Goal: Task Accomplishment & Management: Manage account settings

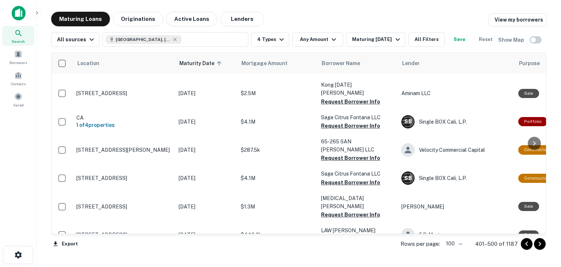
scroll to position [767, 0]
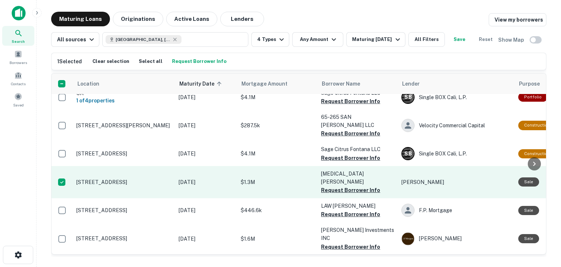
click at [111, 179] on p "[STREET_ADDRESS]" at bounding box center [123, 182] width 95 height 7
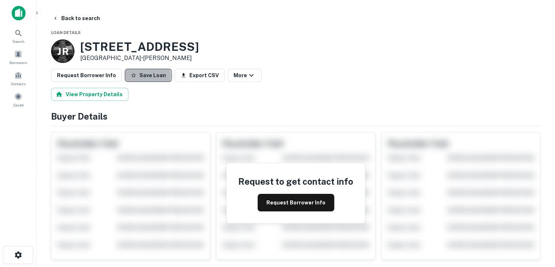
click at [141, 76] on button "Save Loan" at bounding box center [148, 75] width 47 height 13
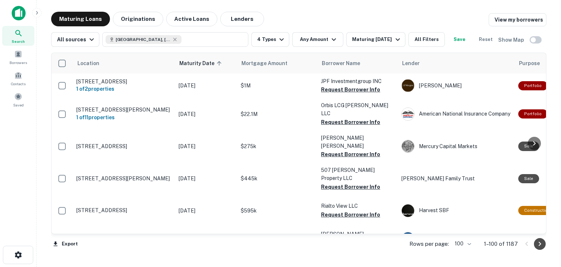
click at [542, 245] on icon "Go to next page" at bounding box center [539, 243] width 9 height 9
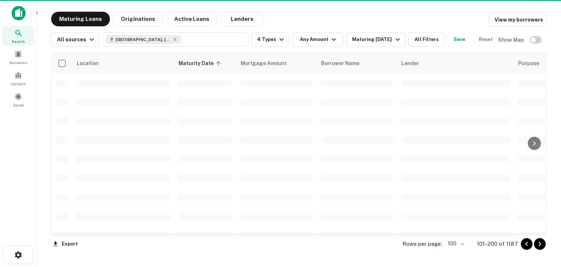
click at [542, 245] on icon "Go to next page" at bounding box center [539, 243] width 9 height 9
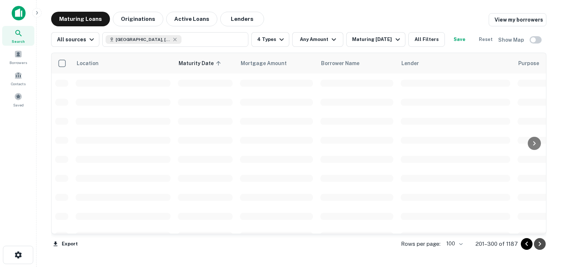
click at [542, 245] on icon "Go to next page" at bounding box center [539, 243] width 9 height 9
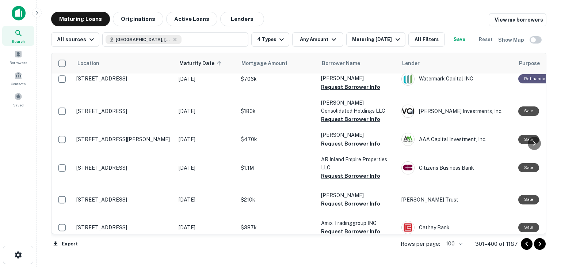
scroll to position [1716, 0]
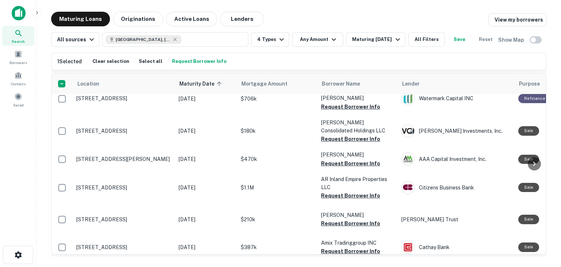
click at [94, 70] on p "924 W Highland Ave San Bernardino, CA 92405" at bounding box center [123, 66] width 95 height 7
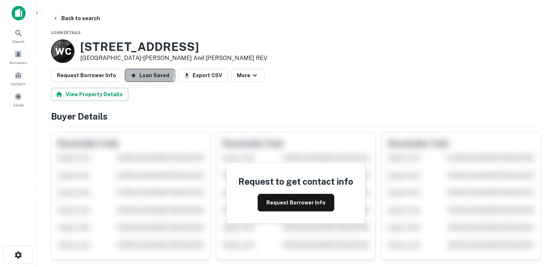
click at [136, 73] on button "Loan Saved" at bounding box center [150, 75] width 50 height 13
click at [149, 73] on button "Save Loan" at bounding box center [148, 75] width 47 height 13
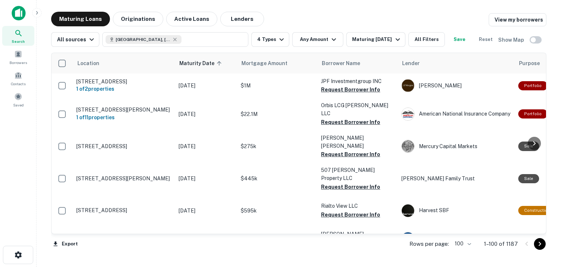
click at [539, 245] on icon "Go to next page" at bounding box center [539, 243] width 9 height 9
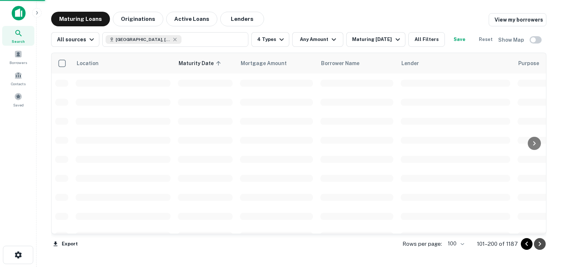
click at [539, 245] on icon "Go to next page" at bounding box center [539, 243] width 9 height 9
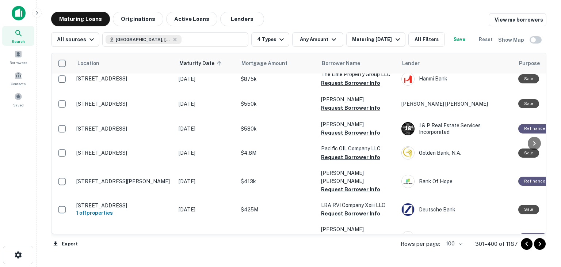
scroll to position [2081, 0]
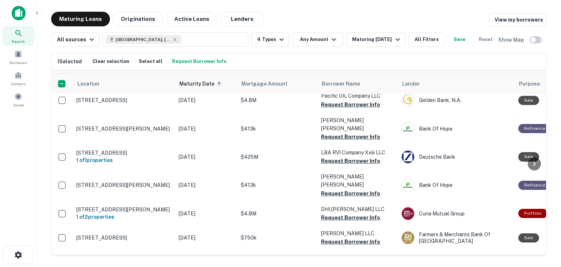
click at [99, 54] on p "9000 Del Mar Ave Montclair, CA 91763" at bounding box center [123, 51] width 95 height 7
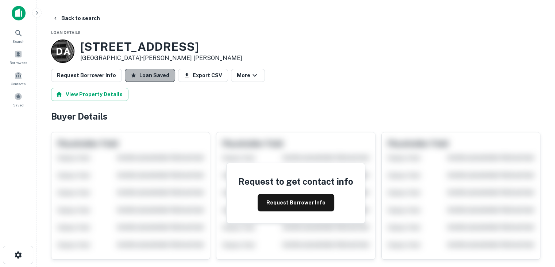
click at [153, 75] on button "Loan Saved" at bounding box center [150, 75] width 50 height 13
click at [153, 75] on button "Save Loan" at bounding box center [148, 75] width 47 height 13
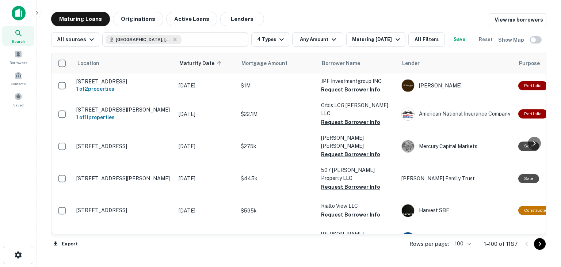
click at [540, 244] on icon "Go to next page" at bounding box center [539, 243] width 9 height 9
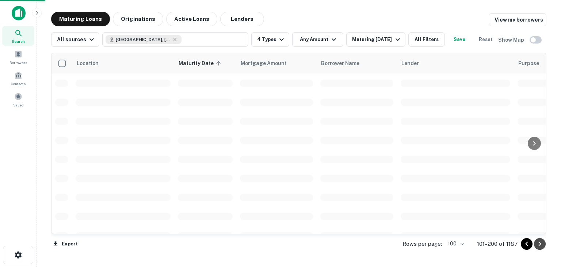
click at [540, 244] on icon "Go to next page" at bounding box center [539, 243] width 9 height 9
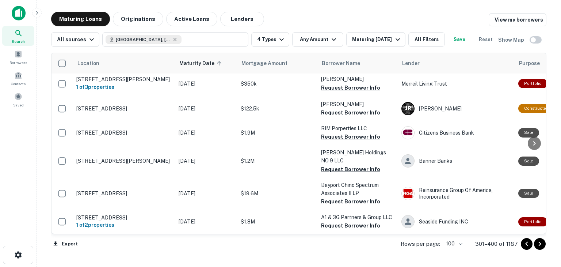
scroll to position [2701, 0]
click at [540, 244] on icon "Go to next page" at bounding box center [539, 243] width 9 height 9
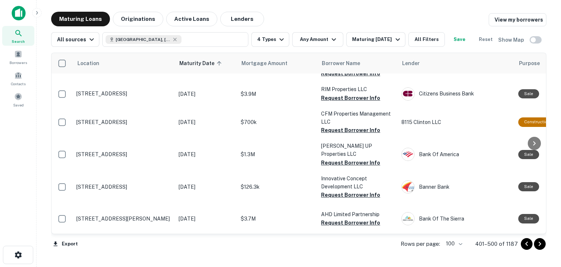
scroll to position [37, 0]
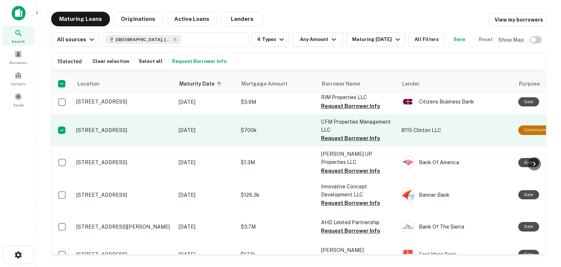
click at [110, 127] on p "[STREET_ADDRESS]" at bounding box center [123, 130] width 95 height 7
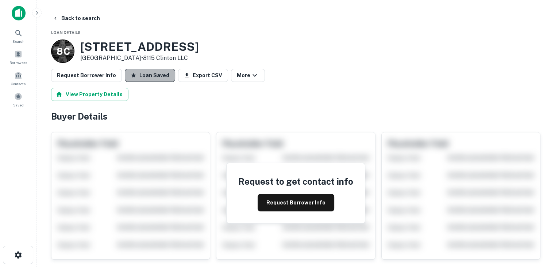
click at [148, 74] on button "Loan Saved" at bounding box center [150, 75] width 50 height 13
click at [148, 74] on button "Save Loan" at bounding box center [148, 75] width 47 height 13
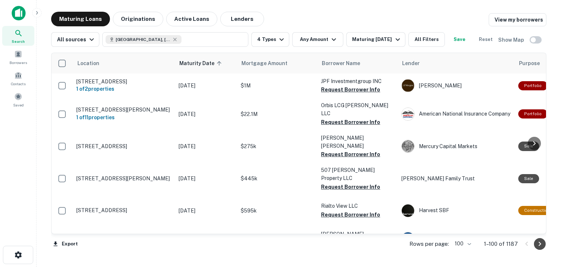
click at [539, 244] on icon "Go to next page" at bounding box center [540, 243] width 3 height 4
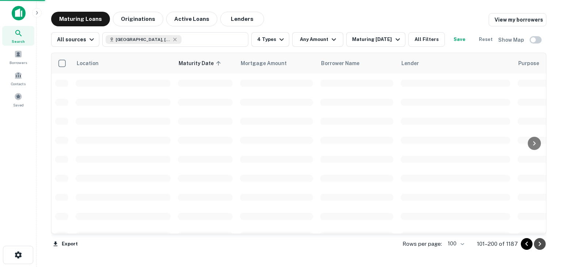
click at [539, 244] on icon "Go to next page" at bounding box center [540, 243] width 3 height 4
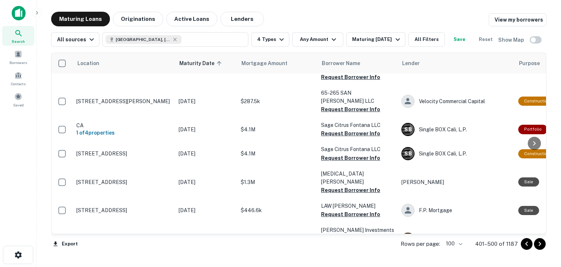
scroll to position [767, 0]
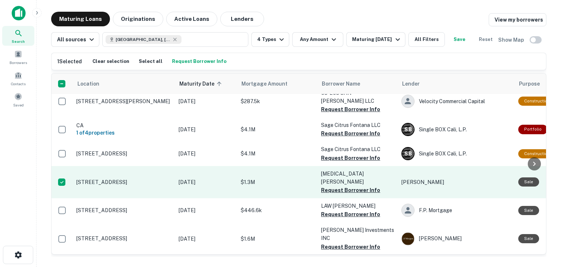
click at [107, 179] on p "[STREET_ADDRESS]" at bounding box center [123, 182] width 95 height 7
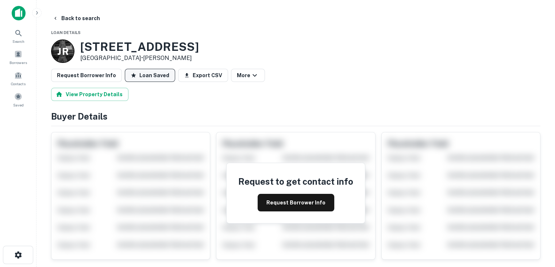
click at [147, 74] on button "Loan Saved" at bounding box center [150, 75] width 50 height 13
click at [147, 74] on button "Save Loan" at bounding box center [148, 75] width 47 height 13
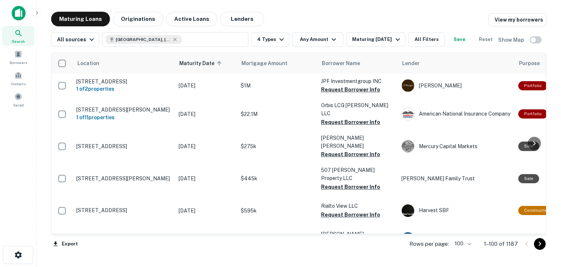
click at [540, 243] on icon "Go to next page" at bounding box center [539, 243] width 9 height 9
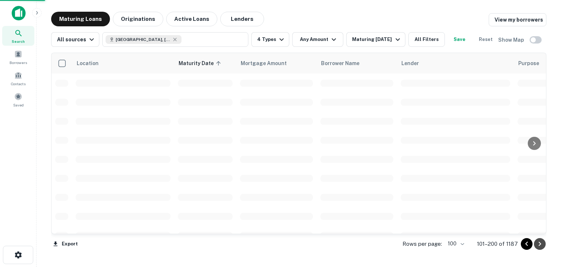
click at [540, 243] on icon "Go to next page" at bounding box center [539, 243] width 9 height 9
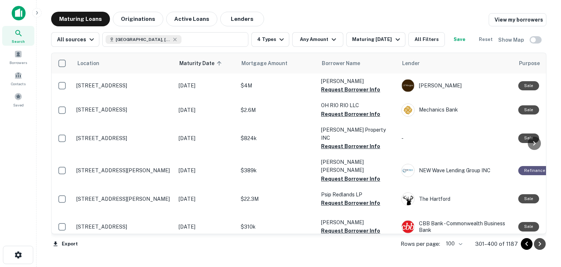
click at [540, 243] on icon "Go to next page" at bounding box center [539, 243] width 9 height 9
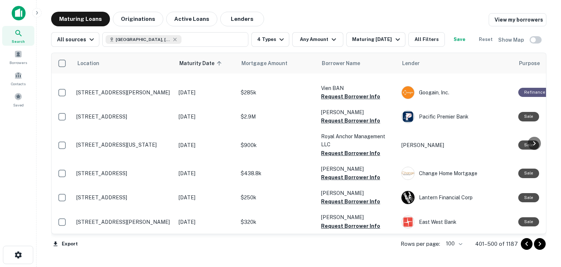
scroll to position [1935, 0]
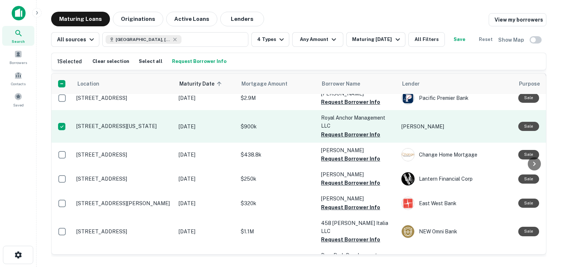
click at [129, 129] on p "[STREET_ADDRESS][US_STATE]" at bounding box center [123, 126] width 95 height 7
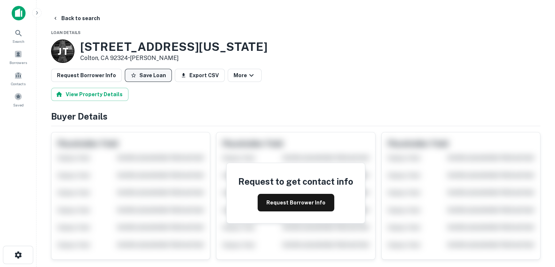
click at [145, 75] on button "Save Loan" at bounding box center [148, 75] width 47 height 13
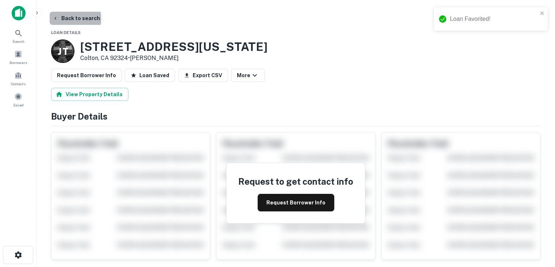
click at [55, 19] on icon "button" at bounding box center [56, 18] width 6 height 6
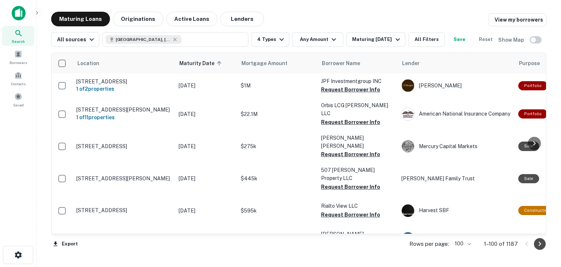
click at [540, 244] on icon "Go to next page" at bounding box center [539, 243] width 9 height 9
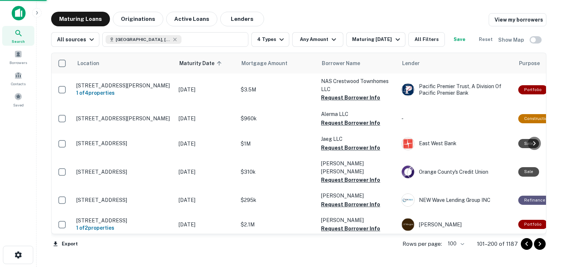
click at [540, 244] on icon "Go to next page" at bounding box center [539, 243] width 9 height 9
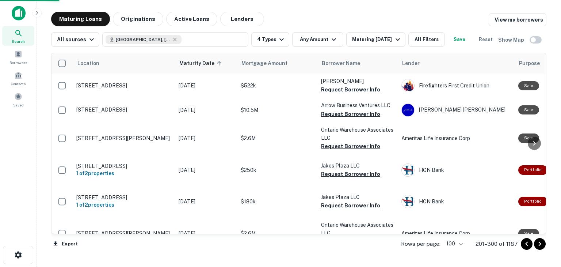
click at [540, 244] on icon "Go to next page" at bounding box center [539, 243] width 9 height 9
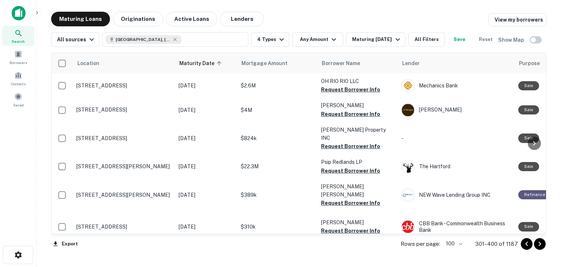
click at [540, 244] on icon "Go to next page" at bounding box center [539, 243] width 9 height 9
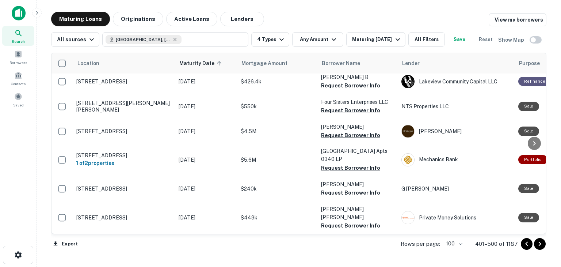
scroll to position [2483, 0]
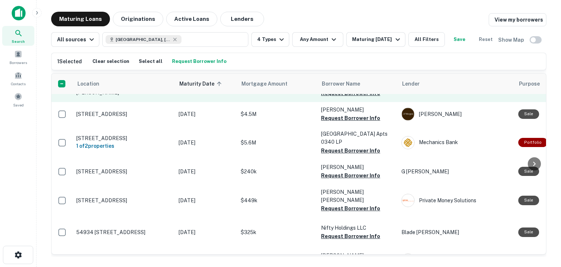
click at [114, 102] on td "[STREET_ADDRESS][PERSON_NAME][PERSON_NAME]" at bounding box center [124, 89] width 102 height 26
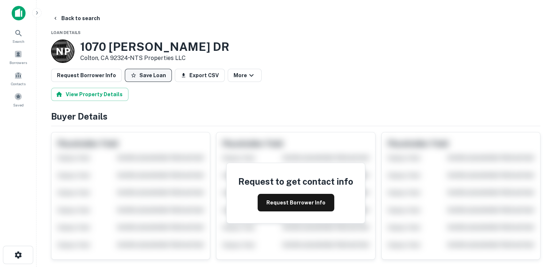
click at [145, 77] on button "Save Loan" at bounding box center [148, 75] width 47 height 13
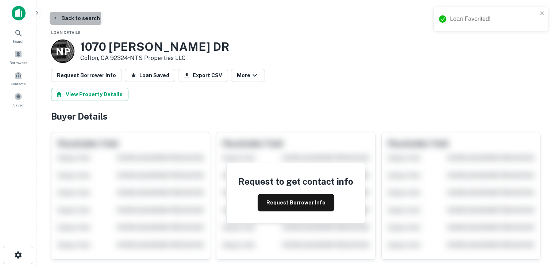
click at [55, 17] on icon "button" at bounding box center [56, 18] width 6 height 6
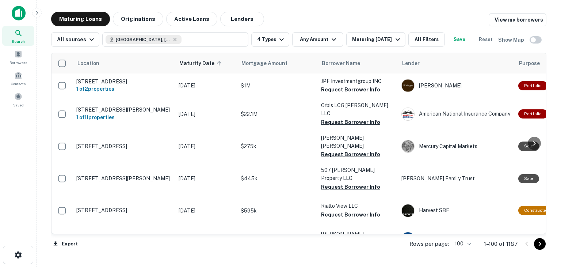
click at [538, 244] on icon "Go to next page" at bounding box center [539, 243] width 9 height 9
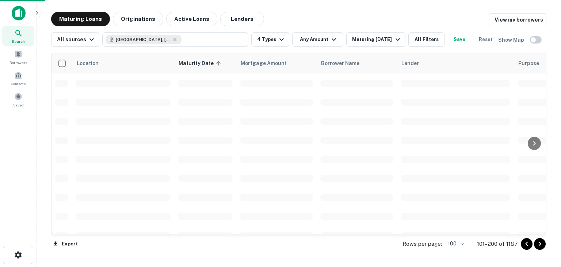
click at [538, 244] on icon "Go to next page" at bounding box center [539, 243] width 9 height 9
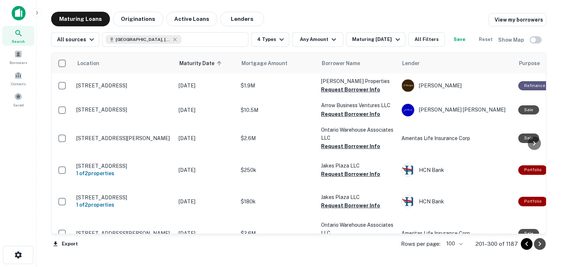
click at [538, 244] on icon "Go to next page" at bounding box center [539, 243] width 9 height 9
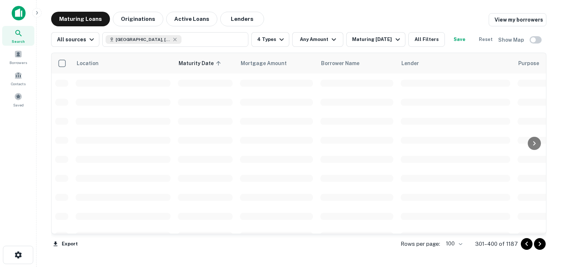
click at [538, 244] on icon "Go to next page" at bounding box center [539, 243] width 9 height 9
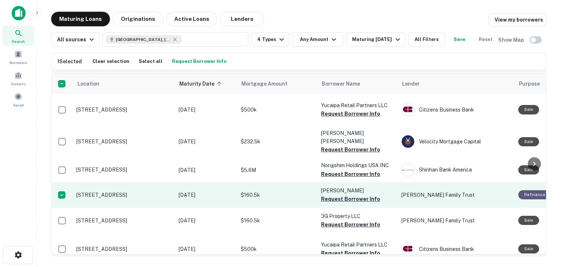
click at [120, 198] on p "[STREET_ADDRESS]" at bounding box center [123, 194] width 95 height 7
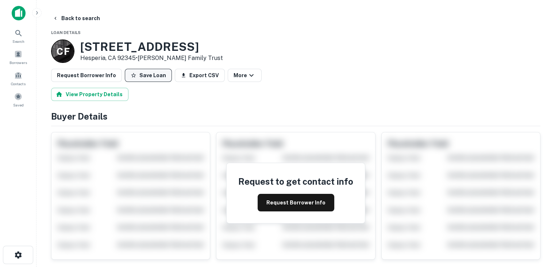
click at [142, 74] on button "Save Loan" at bounding box center [148, 75] width 47 height 13
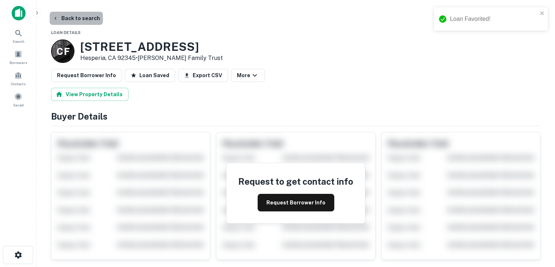
click at [77, 21] on button "Back to search" at bounding box center [76, 18] width 53 height 13
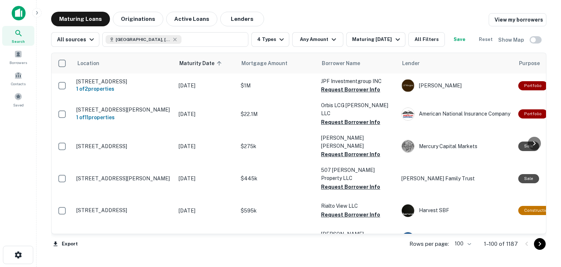
click at [538, 245] on icon "Go to next page" at bounding box center [539, 243] width 9 height 9
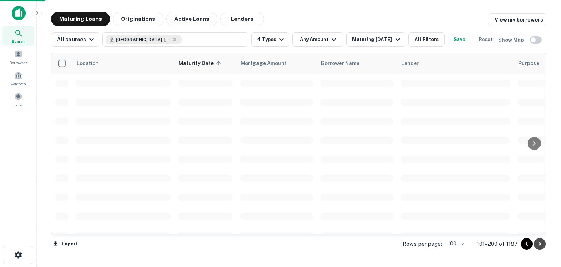
click at [538, 245] on icon "Go to next page" at bounding box center [539, 243] width 9 height 9
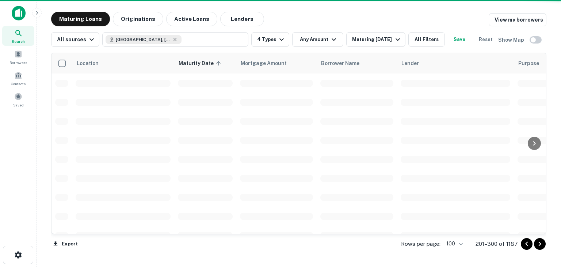
click at [538, 245] on icon "Go to next page" at bounding box center [539, 243] width 9 height 9
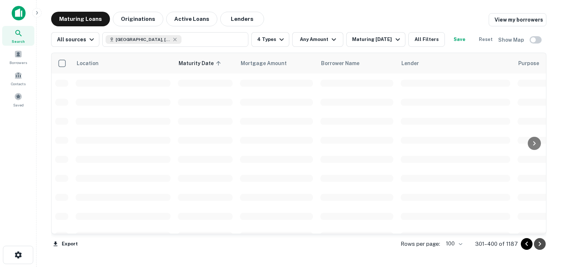
click at [538, 245] on icon "Go to next page" at bounding box center [539, 243] width 9 height 9
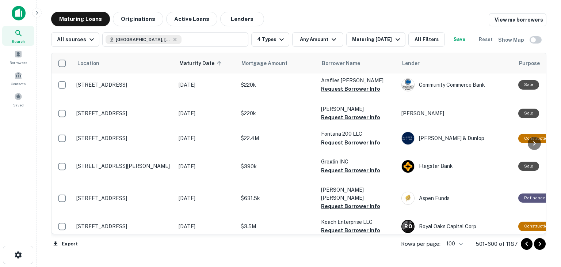
scroll to position [219, 0]
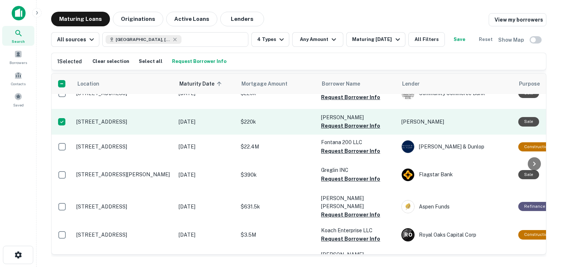
click at [102, 125] on p "[STREET_ADDRESS]" at bounding box center [123, 121] width 95 height 7
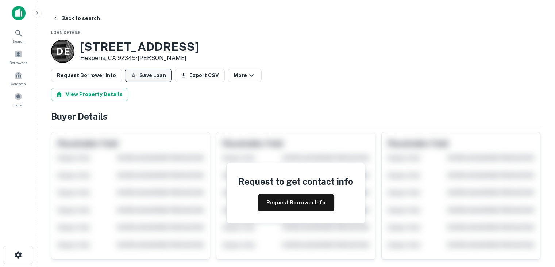
click at [150, 73] on button "Save Loan" at bounding box center [148, 75] width 47 height 13
click at [70, 19] on button "Back to search" at bounding box center [76, 18] width 53 height 13
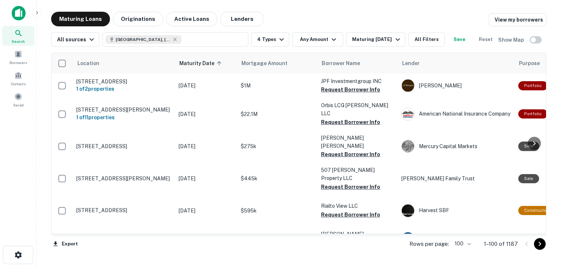
click at [538, 244] on icon "Go to next page" at bounding box center [539, 243] width 9 height 9
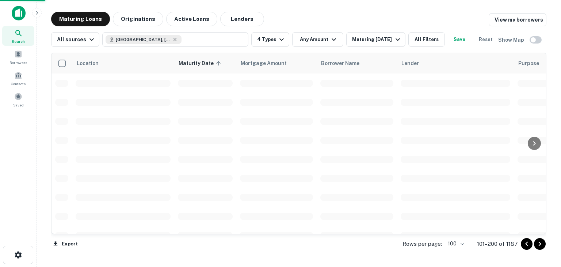
click at [538, 244] on icon "Go to next page" at bounding box center [539, 243] width 9 height 9
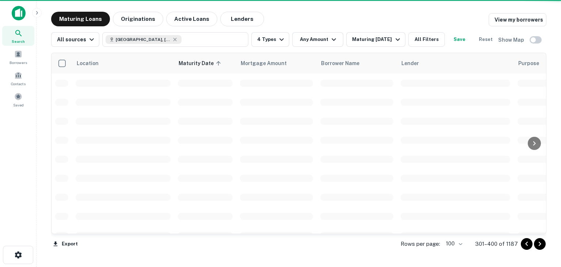
click at [538, 244] on icon "Go to next page" at bounding box center [539, 243] width 9 height 9
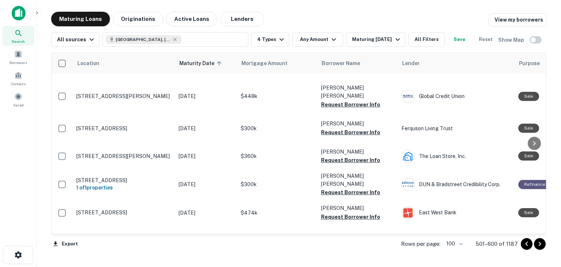
scroll to position [402, 0]
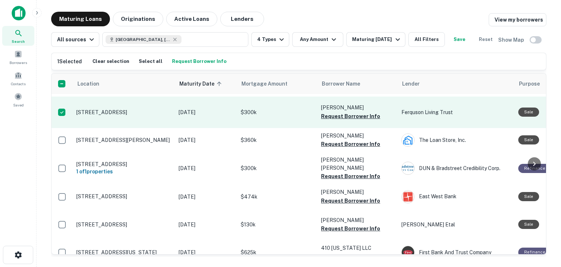
click at [121, 115] on p "40850 Village Dr Big Bear Lake, CA 92315" at bounding box center [123, 112] width 95 height 7
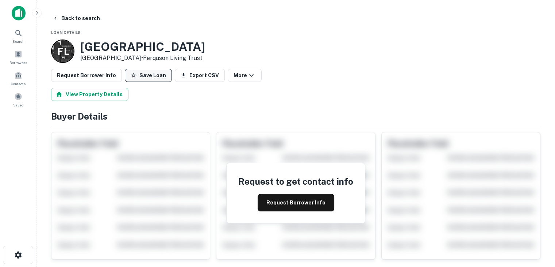
click at [142, 72] on button "Save Loan" at bounding box center [148, 75] width 47 height 13
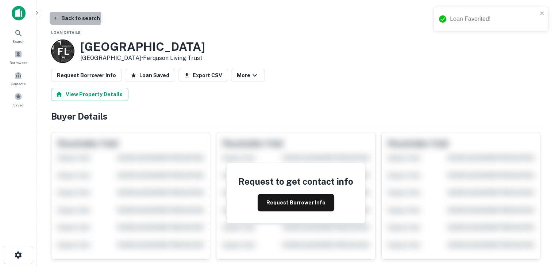
click at [58, 18] on icon "button" at bounding box center [56, 18] width 6 height 6
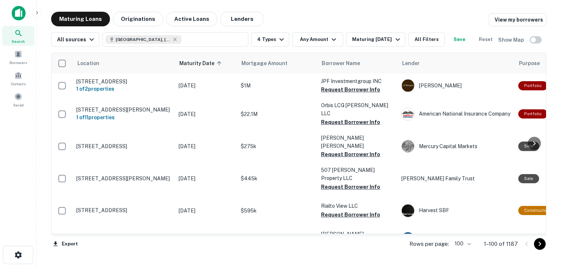
click at [540, 244] on icon "Go to next page" at bounding box center [540, 243] width 3 height 4
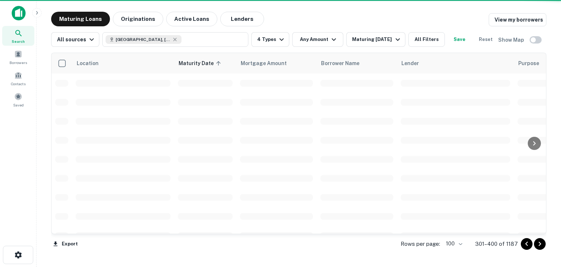
click at [540, 244] on icon "Go to next page" at bounding box center [540, 243] width 3 height 4
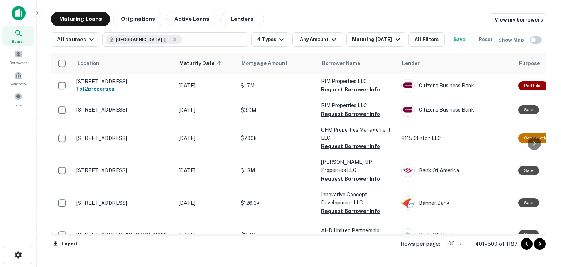
click at [540, 244] on icon "Go to next page" at bounding box center [540, 243] width 3 height 4
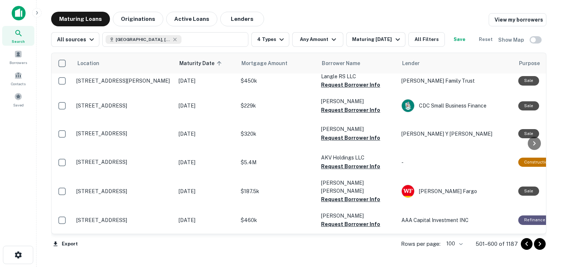
scroll to position [767, 0]
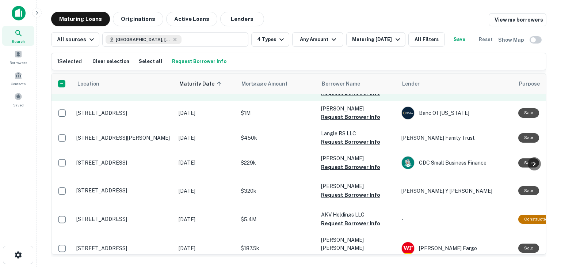
click at [122, 100] on td "62021 Plaza Rd Joshua Tree, CA 92252" at bounding box center [124, 84] width 102 height 32
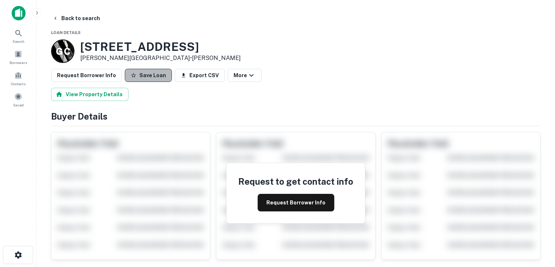
click at [150, 75] on button "Save Loan" at bounding box center [148, 75] width 47 height 13
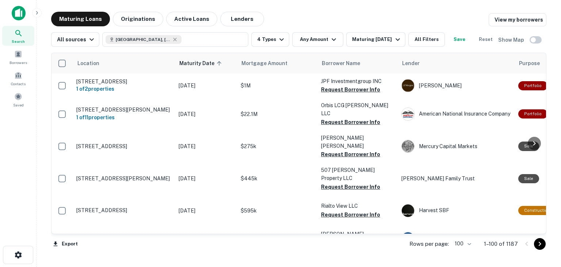
click at [540, 244] on icon "Go to next page" at bounding box center [539, 243] width 9 height 9
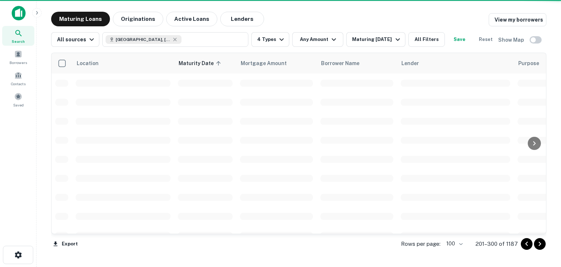
click at [540, 244] on icon "Go to next page" at bounding box center [539, 243] width 9 height 9
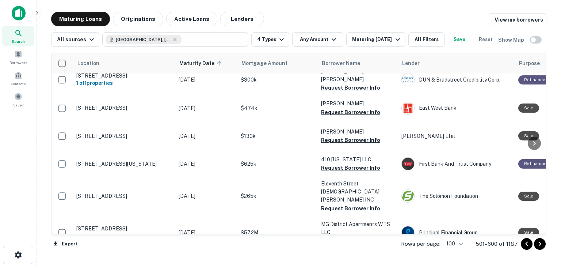
scroll to position [511, 0]
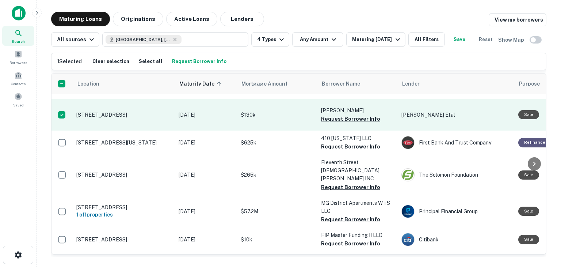
click at [95, 118] on p "115 S 1st Ave Barstow, CA 92311" at bounding box center [123, 114] width 95 height 7
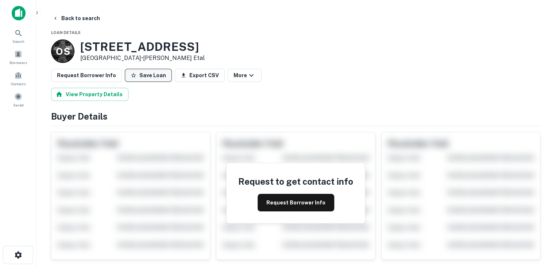
click at [146, 74] on button "Save Loan" at bounding box center [148, 75] width 47 height 13
click at [55, 16] on icon "button" at bounding box center [56, 18] width 6 height 6
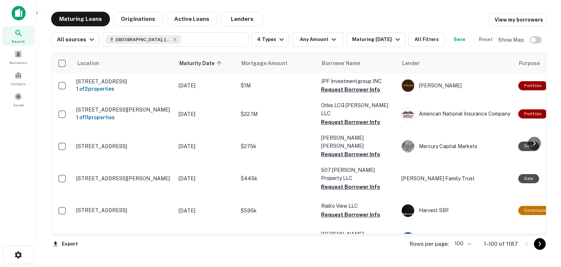
click at [539, 245] on icon "Go to next page" at bounding box center [540, 243] width 3 height 4
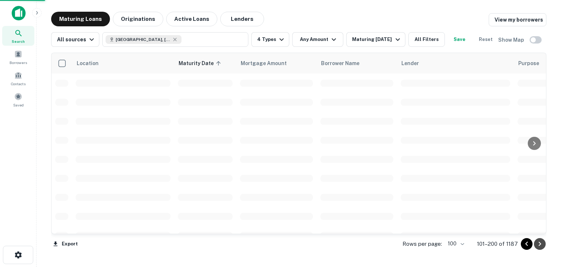
click at [539, 245] on icon "Go to next page" at bounding box center [540, 243] width 3 height 4
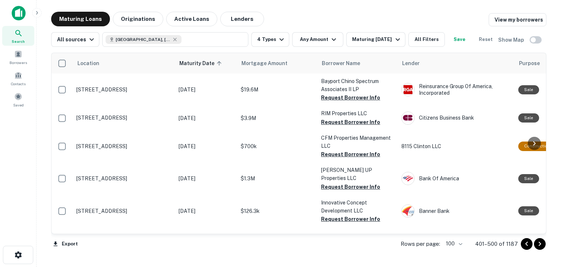
click at [539, 245] on icon "Go to next page" at bounding box center [540, 243] width 3 height 4
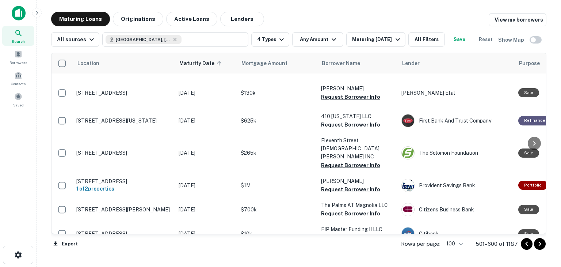
scroll to position [548, 0]
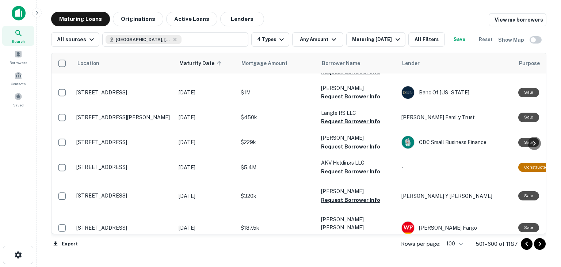
scroll to position [803, 0]
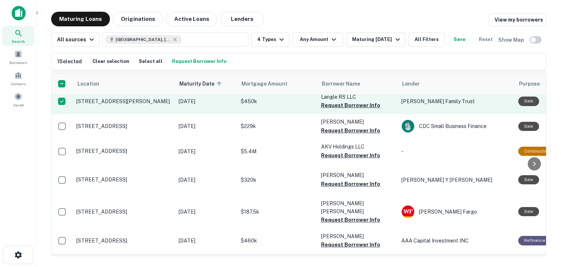
click at [99, 104] on p "[STREET_ADDRESS][PERSON_NAME]" at bounding box center [123, 101] width 95 height 7
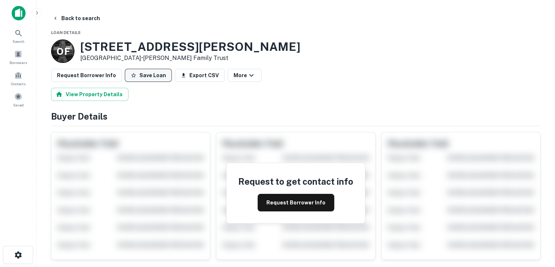
click at [136, 73] on button "Save Loan" at bounding box center [148, 75] width 47 height 13
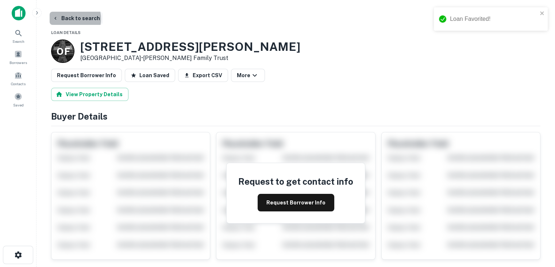
click at [68, 19] on button "Back to search" at bounding box center [76, 18] width 53 height 13
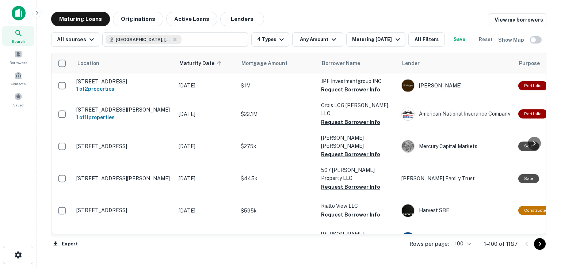
click at [542, 244] on icon "Go to next page" at bounding box center [539, 243] width 9 height 9
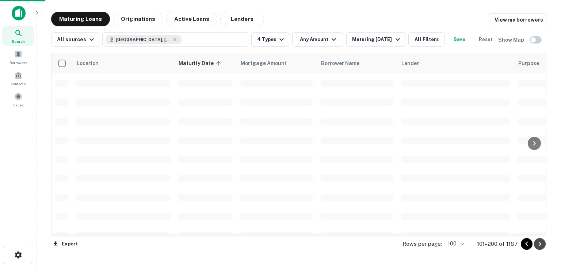
click at [542, 244] on icon "Go to next page" at bounding box center [539, 243] width 9 height 9
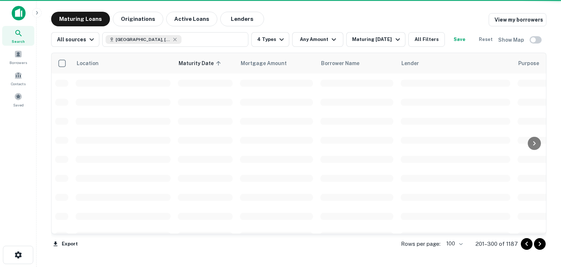
click at [542, 244] on icon "Go to next page" at bounding box center [539, 243] width 9 height 9
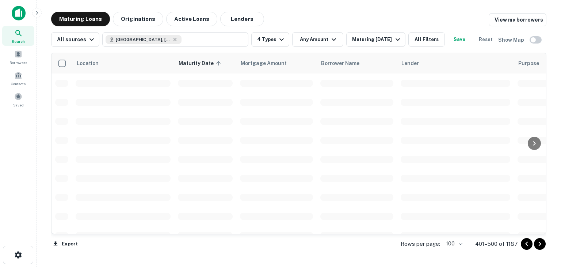
click at [542, 244] on icon "Go to next page" at bounding box center [539, 243] width 9 height 9
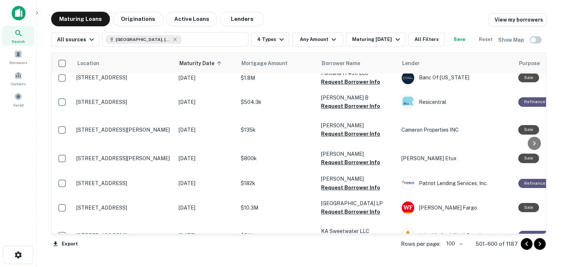
scroll to position [1972, 0]
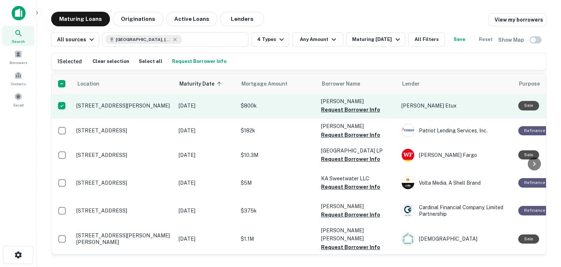
click at [90, 109] on p "[STREET_ADDRESS][PERSON_NAME]" at bounding box center [123, 105] width 95 height 7
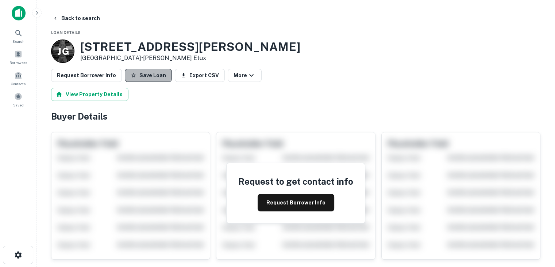
click at [145, 73] on button "Save Loan" at bounding box center [148, 75] width 47 height 13
click at [55, 18] on icon "button" at bounding box center [56, 18] width 6 height 6
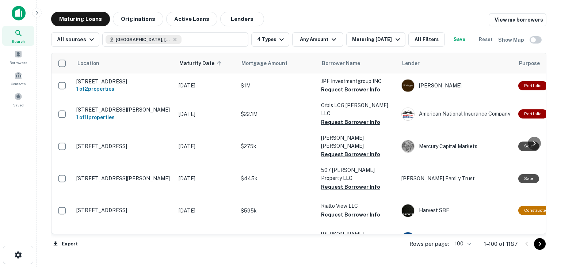
click at [539, 243] on icon "Go to next page" at bounding box center [539, 243] width 9 height 9
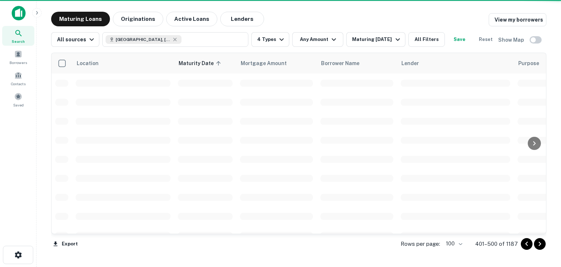
click at [539, 243] on icon "Go to next page" at bounding box center [539, 243] width 9 height 9
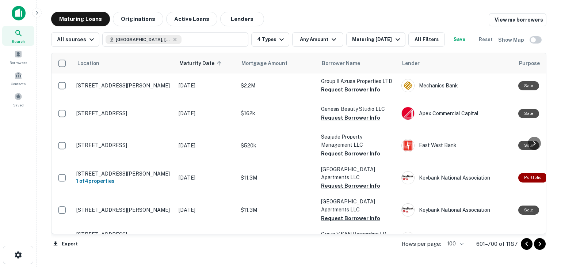
click at [525, 244] on icon "Go to previous page" at bounding box center [526, 243] width 9 height 9
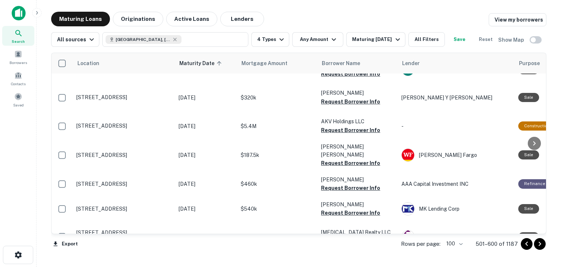
scroll to position [840, 0]
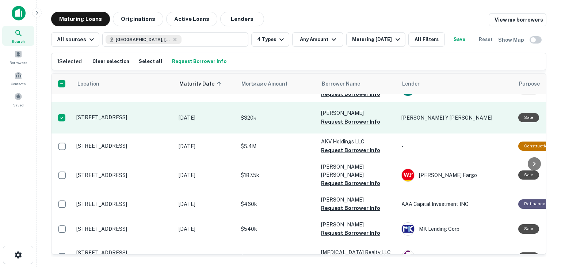
click at [111, 120] on p "691 E Valley Blvd Colton, CA 92324" at bounding box center [123, 117] width 95 height 7
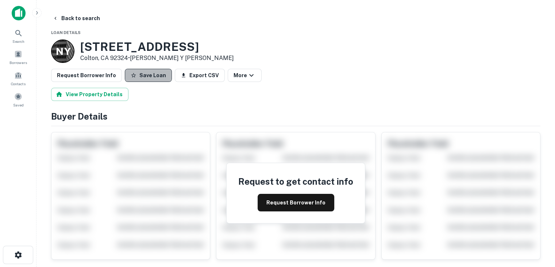
click at [153, 75] on button "Save Loan" at bounding box center [148, 75] width 47 height 13
click at [78, 18] on button "Back to search" at bounding box center [76, 18] width 53 height 13
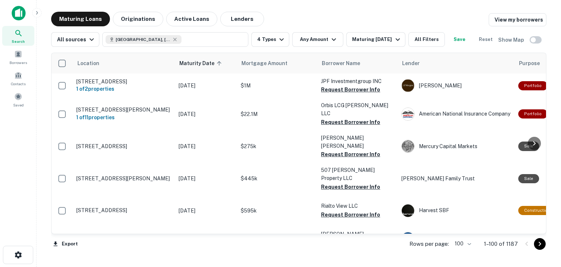
click at [541, 244] on icon "Go to next page" at bounding box center [539, 243] width 9 height 9
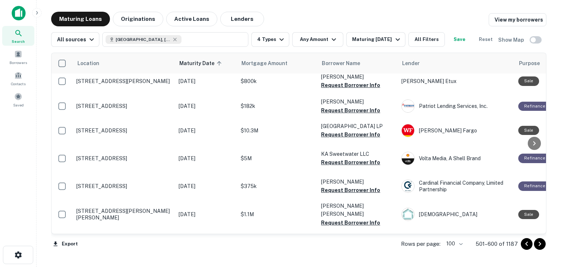
scroll to position [2023, 0]
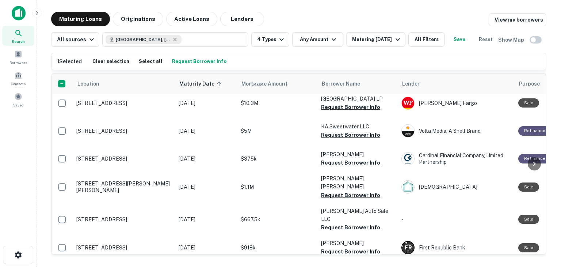
click at [115, 57] on p "[STREET_ADDRESS][PERSON_NAME]" at bounding box center [123, 53] width 95 height 7
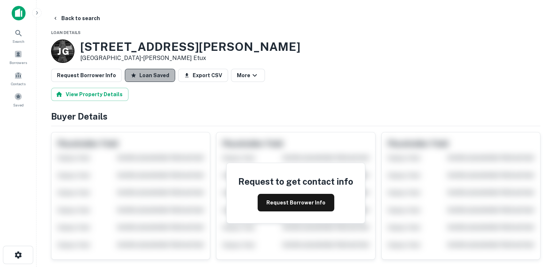
click at [147, 73] on button "Loan Saved" at bounding box center [150, 75] width 50 height 13
click at [147, 73] on button "Save Loan" at bounding box center [148, 75] width 47 height 13
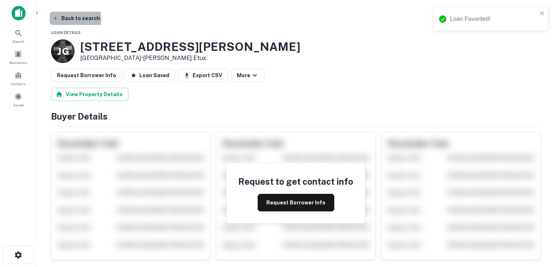
click at [57, 19] on icon "button" at bounding box center [56, 18] width 6 height 6
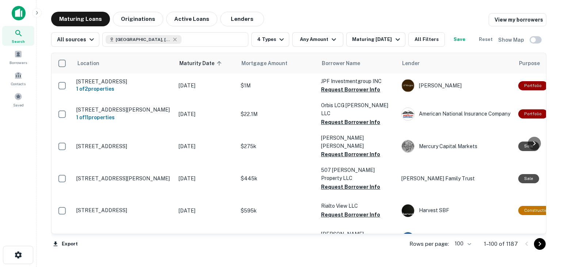
click at [541, 243] on icon "Go to next page" at bounding box center [539, 243] width 9 height 9
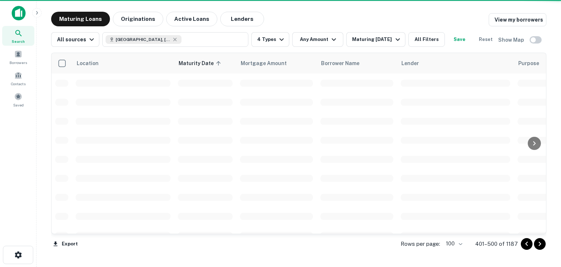
click at [541, 243] on icon "Go to next page" at bounding box center [539, 243] width 9 height 9
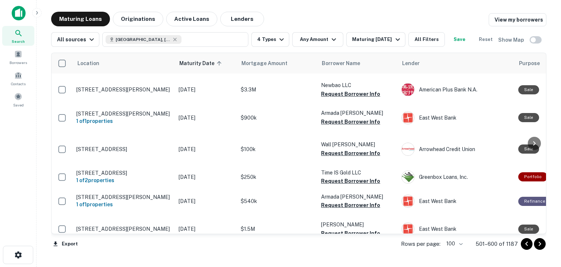
scroll to position [2410, 0]
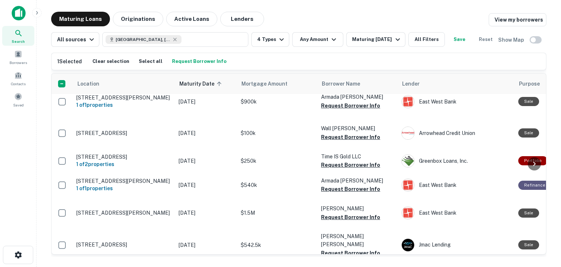
click at [120, 52] on p "[STREET_ADDRESS]" at bounding box center [123, 48] width 95 height 7
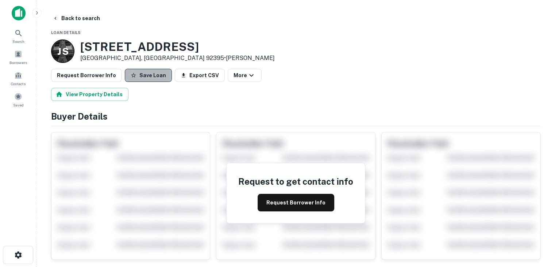
click at [154, 76] on button "Save Loan" at bounding box center [148, 75] width 47 height 13
click at [67, 19] on button "Back to search" at bounding box center [76, 18] width 53 height 13
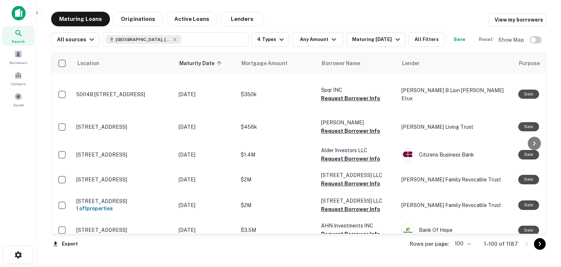
scroll to position [2605, 0]
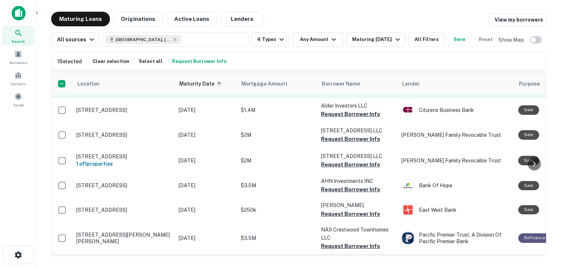
click at [112, 85] on p "[STREET_ADDRESS]" at bounding box center [123, 82] width 95 height 7
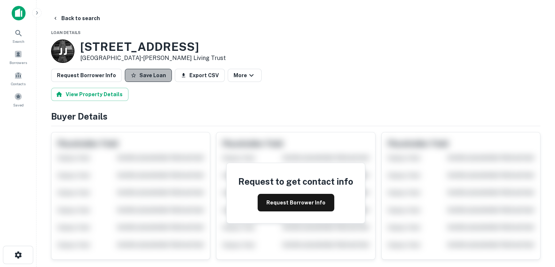
click at [148, 76] on button "Save Loan" at bounding box center [148, 75] width 47 height 13
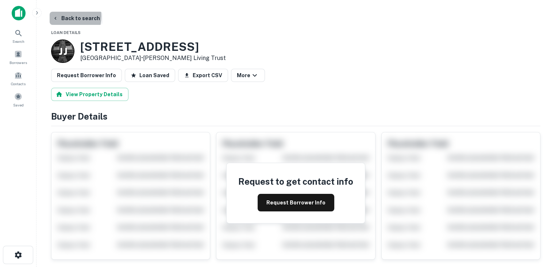
click at [64, 16] on button "Back to search" at bounding box center [76, 18] width 53 height 13
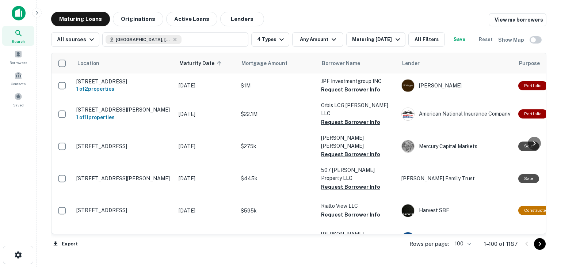
click at [542, 245] on icon "Go to next page" at bounding box center [539, 243] width 9 height 9
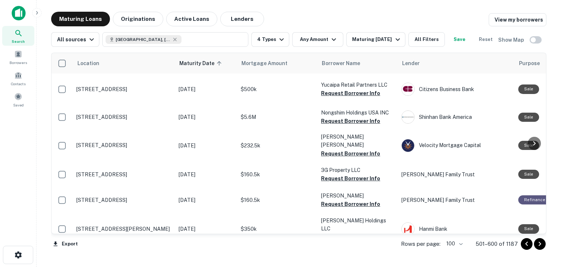
click at [539, 244] on icon "Go to next page" at bounding box center [539, 243] width 9 height 9
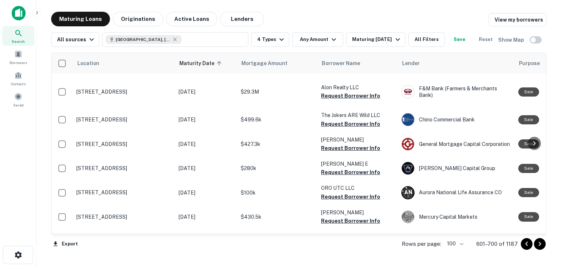
scroll to position [1537, 0]
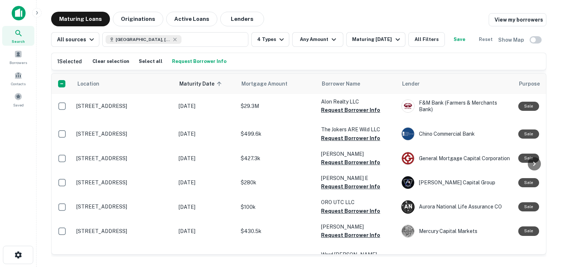
click at [114, 49] on p "[STREET_ADDRESS]" at bounding box center [123, 45] width 95 height 7
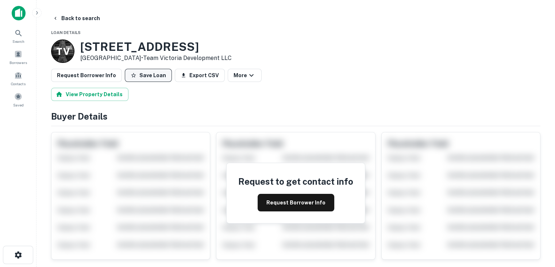
click at [149, 78] on button "Save Loan" at bounding box center [148, 75] width 47 height 13
click at [73, 19] on button "Back to search" at bounding box center [76, 18] width 53 height 13
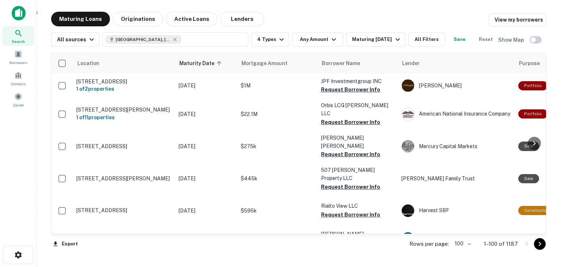
click at [537, 244] on icon "Go to next page" at bounding box center [539, 243] width 9 height 9
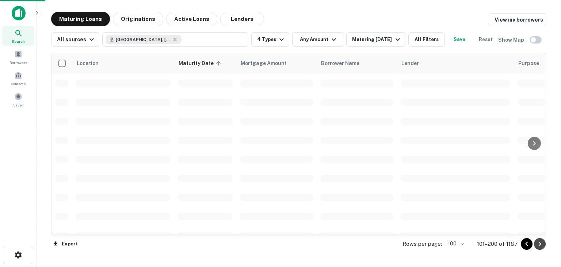
click at [537, 244] on icon "Go to next page" at bounding box center [539, 243] width 9 height 9
click at [539, 244] on icon "Go to next page" at bounding box center [539, 243] width 9 height 9
click at [539, 244] on icon "Go to next page" at bounding box center [540, 243] width 3 height 4
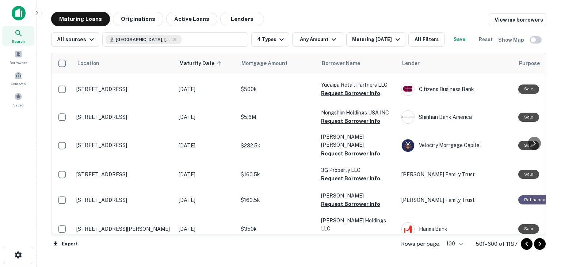
click at [538, 244] on icon "Go to next page" at bounding box center [539, 243] width 9 height 9
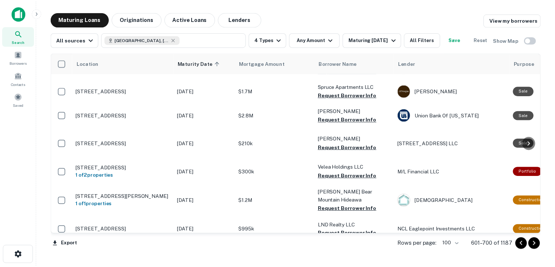
scroll to position [402, 0]
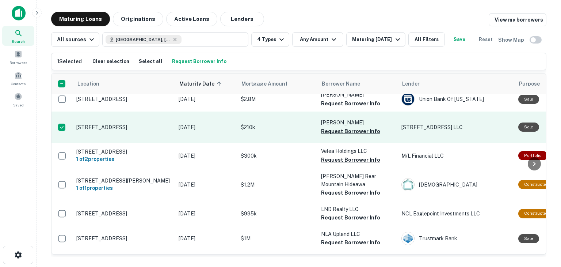
click at [109, 130] on p "[STREET_ADDRESS]" at bounding box center [123, 127] width 95 height 7
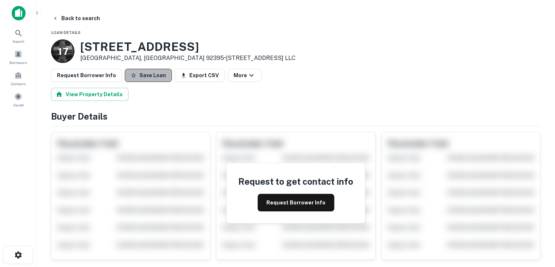
click at [149, 75] on button "Save Loan" at bounding box center [148, 75] width 47 height 13
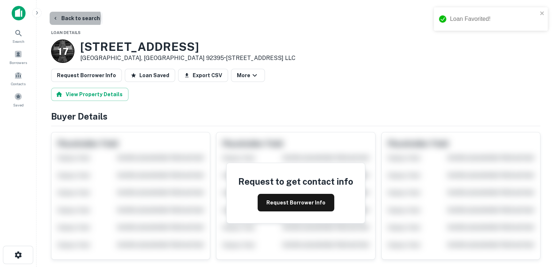
click at [74, 18] on button "Back to search" at bounding box center [76, 18] width 53 height 13
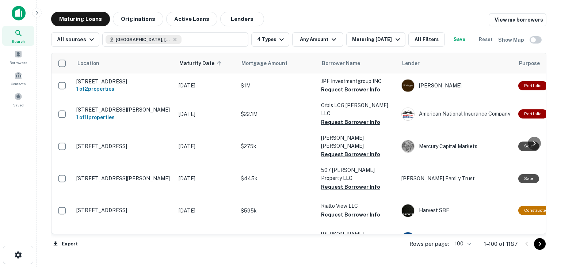
click at [542, 245] on icon "Go to next page" at bounding box center [539, 243] width 9 height 9
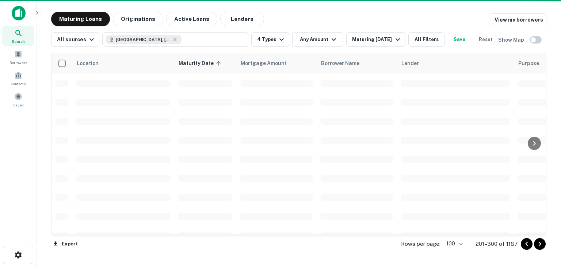
click at [542, 245] on icon "Go to next page" at bounding box center [539, 243] width 9 height 9
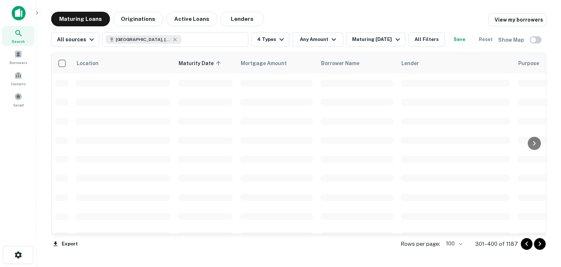
click at [542, 245] on icon "Go to next page" at bounding box center [539, 243] width 9 height 9
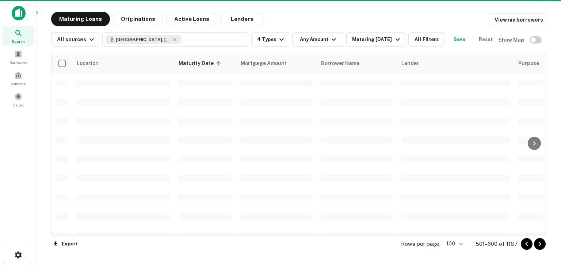
click at [542, 245] on icon "Go to next page" at bounding box center [539, 243] width 9 height 9
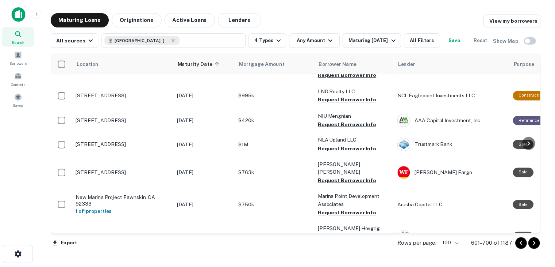
scroll to position [511, 0]
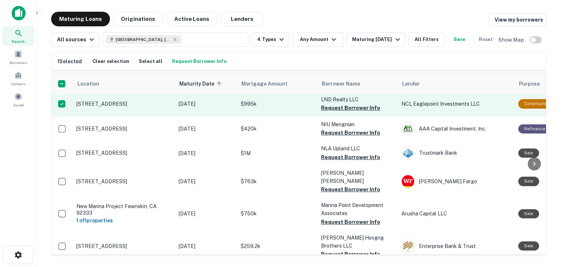
click at [112, 107] on p "[STREET_ADDRESS]" at bounding box center [123, 103] width 95 height 7
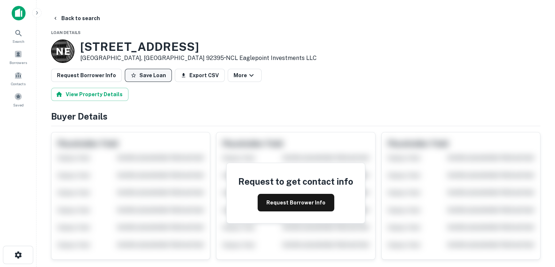
click at [146, 77] on button "Save Loan" at bounding box center [148, 75] width 47 height 13
click at [66, 15] on button "Back to search" at bounding box center [76, 18] width 53 height 13
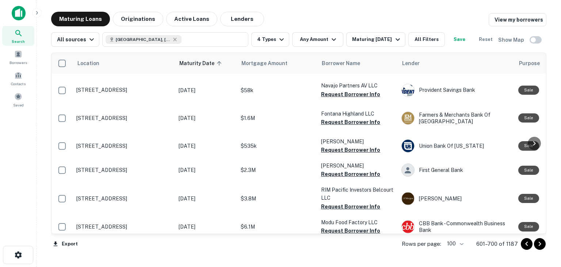
scroll to position [2446, 0]
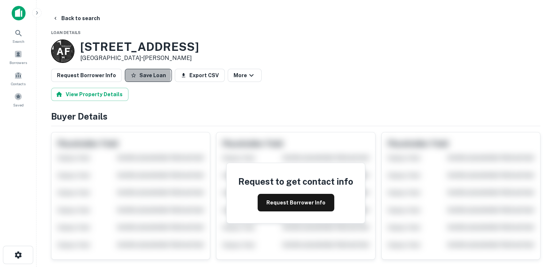
click at [141, 75] on button "Save Loan" at bounding box center [148, 75] width 47 height 13
click at [67, 19] on button "Back to search" at bounding box center [76, 18] width 53 height 13
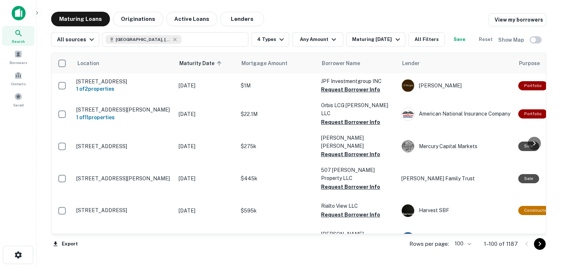
click at [542, 244] on icon "Go to next page" at bounding box center [539, 243] width 9 height 9
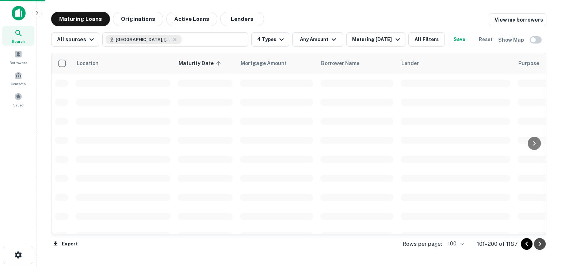
click at [542, 244] on icon "Go to next page" at bounding box center [539, 243] width 9 height 9
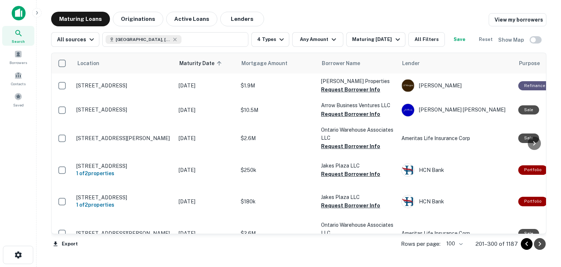
click at [541, 244] on icon "Go to next page" at bounding box center [539, 243] width 9 height 9
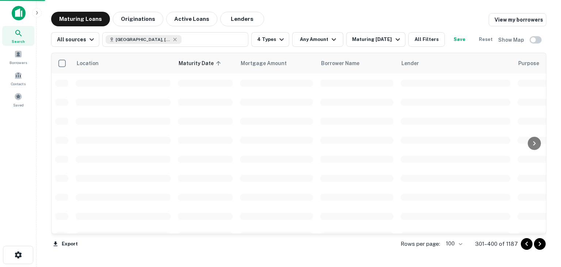
click at [541, 244] on icon "Go to next page" at bounding box center [539, 243] width 9 height 9
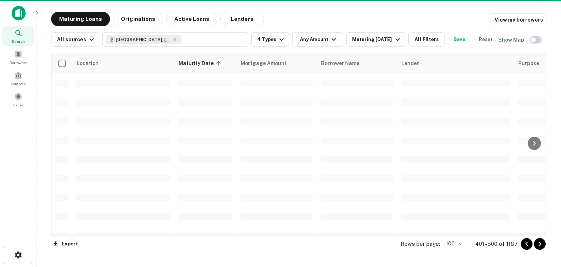
click at [541, 244] on icon "Go to next page" at bounding box center [539, 243] width 9 height 9
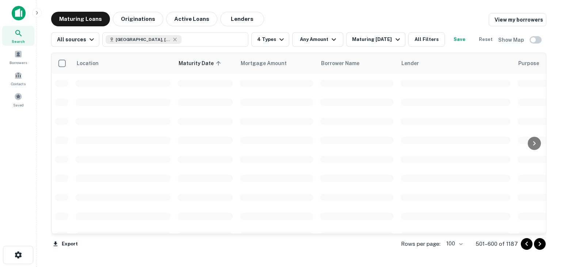
click at [541, 244] on icon "Go to next page" at bounding box center [539, 243] width 9 height 9
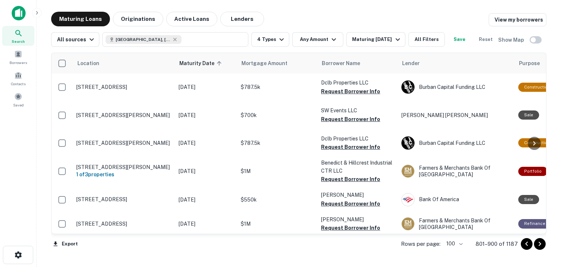
scroll to position [949, 0]
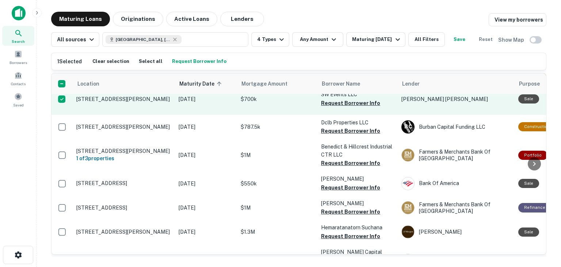
click at [127, 115] on td "[STREET_ADDRESS][PERSON_NAME]" at bounding box center [124, 98] width 102 height 31
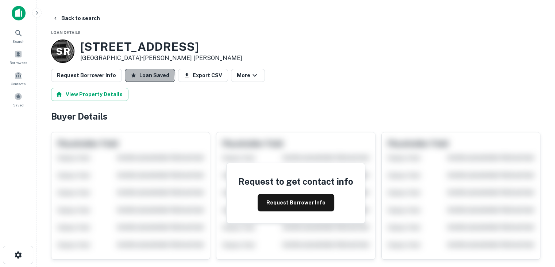
click at [140, 72] on button "Loan Saved" at bounding box center [150, 75] width 50 height 13
click at [145, 75] on button "Save Loan" at bounding box center [148, 75] width 47 height 13
drag, startPoint x: 74, startPoint y: 16, endPoint x: 53, endPoint y: 68, distance: 56.0
click at [74, 16] on button "Back to search" at bounding box center [76, 18] width 53 height 13
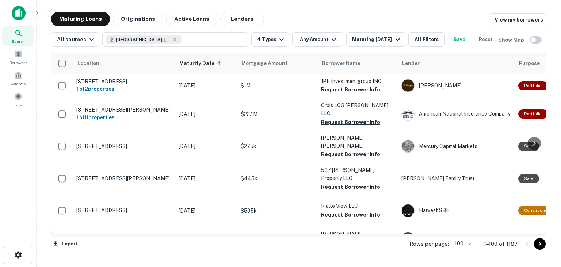
click at [542, 244] on icon "Go to next page" at bounding box center [539, 243] width 9 height 9
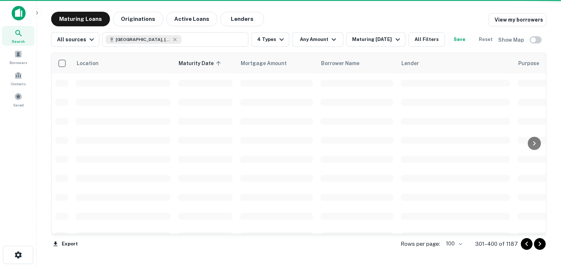
click at [537, 244] on icon "Go to next page" at bounding box center [539, 243] width 9 height 9
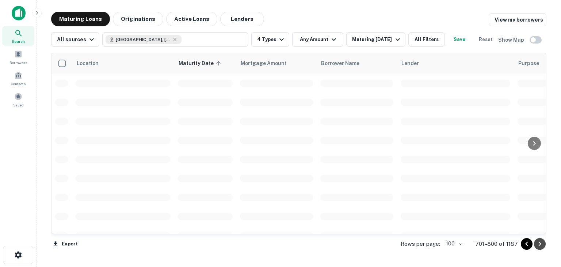
click at [537, 244] on icon "Go to next page" at bounding box center [539, 243] width 9 height 9
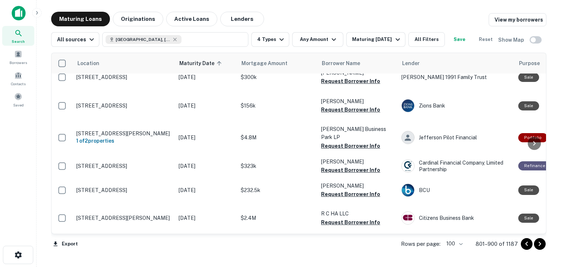
scroll to position [2811, 0]
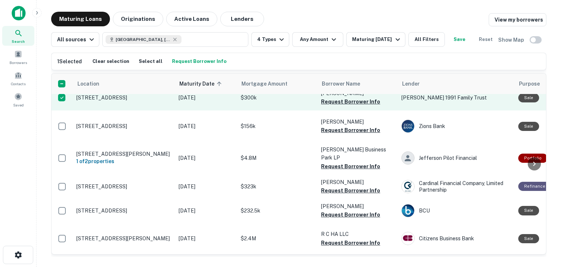
click at [122, 101] on p "[STREET_ADDRESS]" at bounding box center [123, 97] width 95 height 7
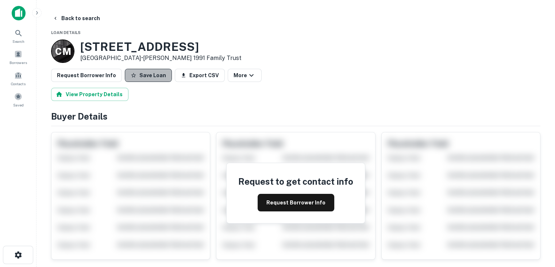
click at [146, 74] on button "Save Loan" at bounding box center [148, 75] width 47 height 13
click at [80, 16] on button "Back to search" at bounding box center [76, 18] width 53 height 13
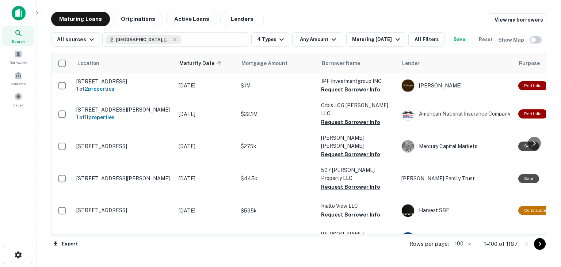
click at [537, 244] on icon "Go to next page" at bounding box center [539, 243] width 9 height 9
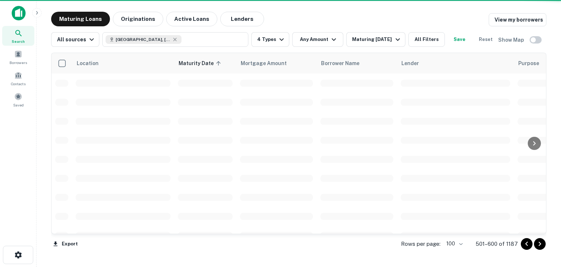
click at [537, 244] on icon "Go to next page" at bounding box center [539, 243] width 9 height 9
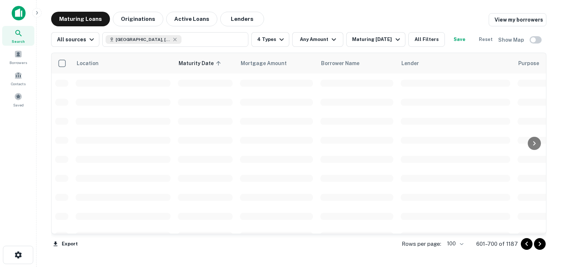
click at [537, 244] on icon "Go to next page" at bounding box center [539, 243] width 9 height 9
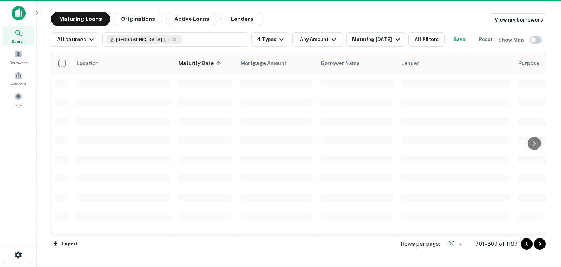
click at [537, 244] on icon "Go to next page" at bounding box center [539, 243] width 9 height 9
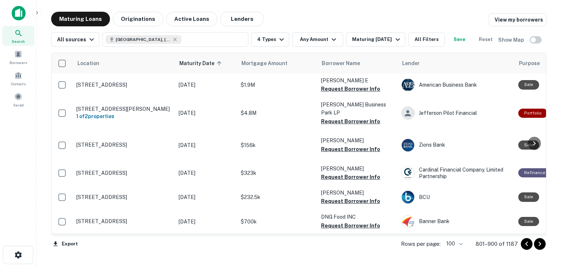
scroll to position [2891, 0]
click at [540, 244] on icon "Go to next page" at bounding box center [540, 243] width 3 height 4
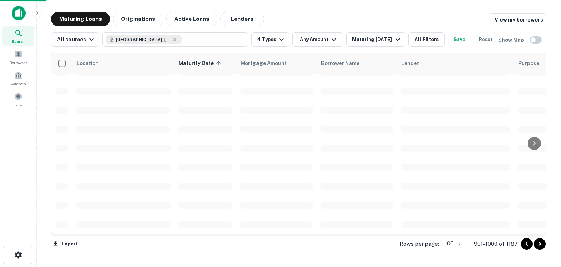
scroll to position [1744, 0]
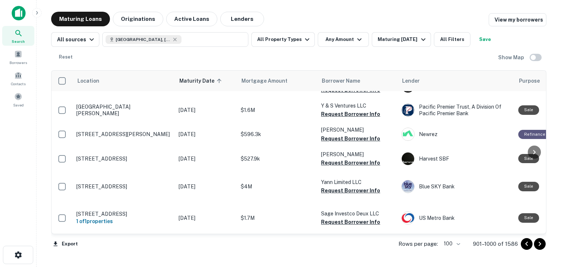
scroll to position [2739, 0]
click at [540, 246] on icon "Go to next page" at bounding box center [539, 243] width 9 height 9
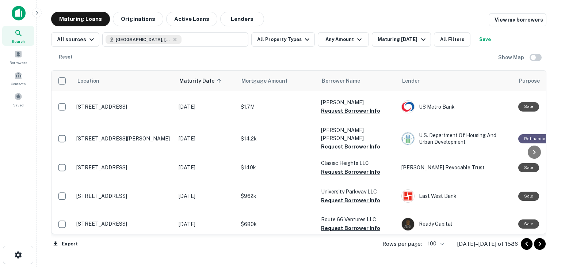
scroll to position [37, 0]
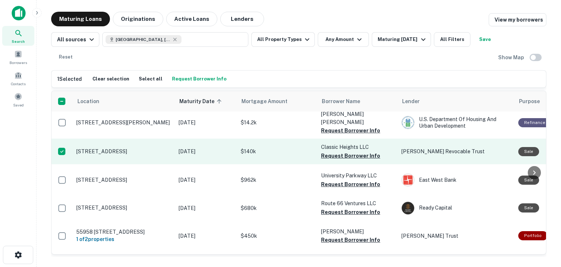
click at [108, 148] on p "[STREET_ADDRESS]" at bounding box center [123, 151] width 95 height 7
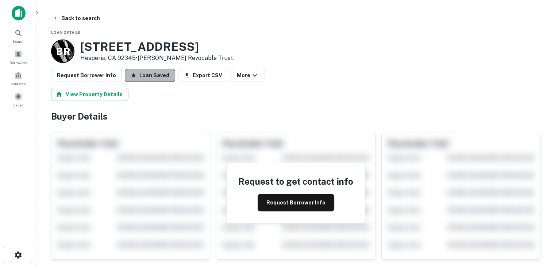
click at [146, 77] on button "Loan Saved" at bounding box center [150, 75] width 50 height 13
click at [139, 74] on button "Save Loan" at bounding box center [148, 75] width 47 height 13
click at [86, 19] on button "Back to search" at bounding box center [76, 18] width 53 height 13
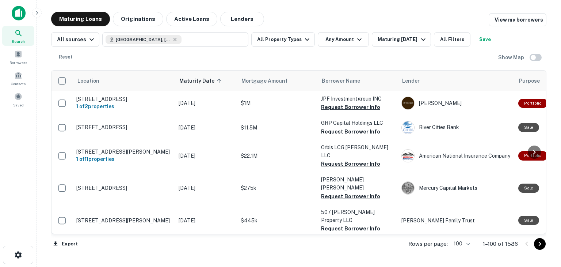
click at [539, 245] on icon "Go to next page" at bounding box center [539, 243] width 9 height 9
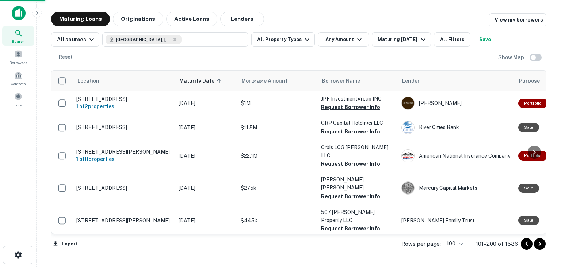
click at [539, 245] on icon "Go to next page" at bounding box center [539, 243] width 9 height 9
click at [539, 245] on icon "Go to next page" at bounding box center [540, 243] width 3 height 4
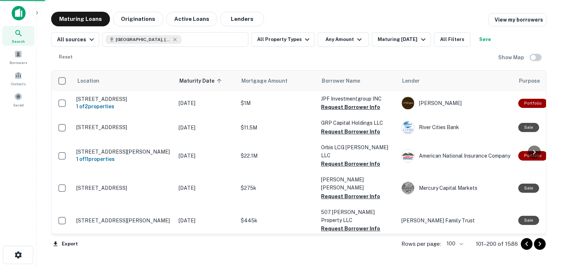
click at [539, 245] on icon "Go to next page" at bounding box center [540, 243] width 3 height 4
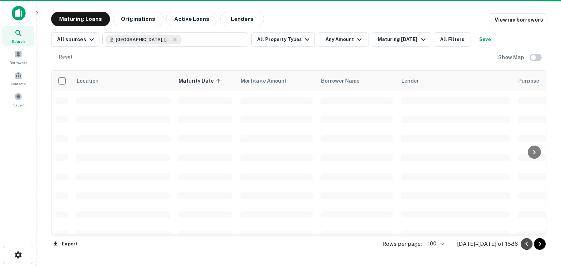
click at [527, 244] on icon "Go to previous page" at bounding box center [526, 243] width 9 height 9
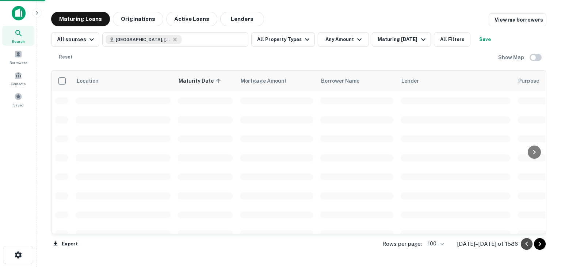
click at [527, 244] on icon "Go to previous page" at bounding box center [526, 243] width 9 height 9
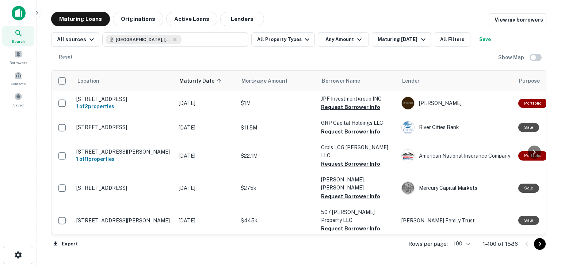
drag, startPoint x: 0, startPoint y: 0, endPoint x: 539, endPoint y: 244, distance: 591.2
click at [540, 244] on icon "Go to next page" at bounding box center [540, 243] width 3 height 4
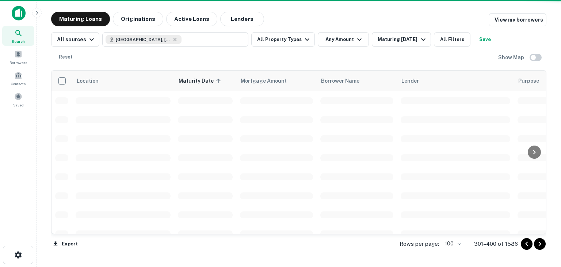
click at [539, 244] on icon "Go to next page" at bounding box center [539, 243] width 9 height 9
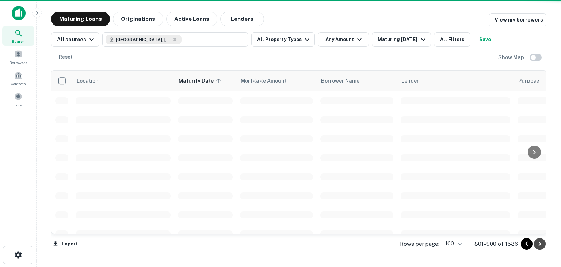
click at [539, 244] on icon "Go to next page" at bounding box center [539, 243] width 9 height 9
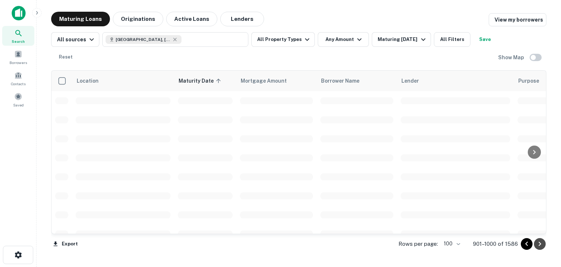
click at [539, 244] on icon "Go to next page" at bounding box center [539, 243] width 9 height 9
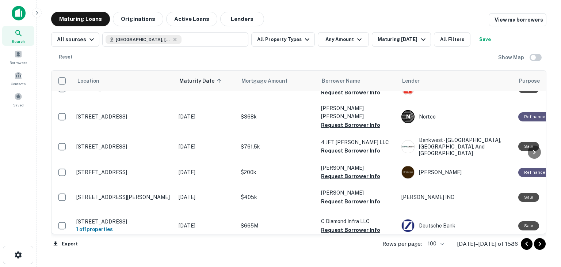
scroll to position [784, 0]
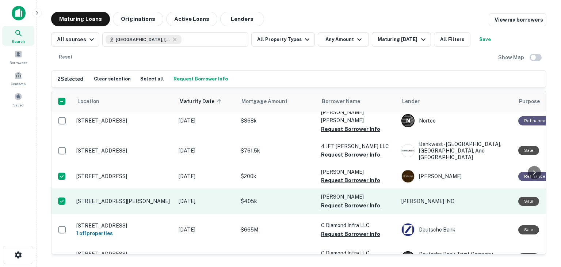
click at [130, 198] on p "[STREET_ADDRESS][PERSON_NAME]" at bounding box center [123, 201] width 95 height 7
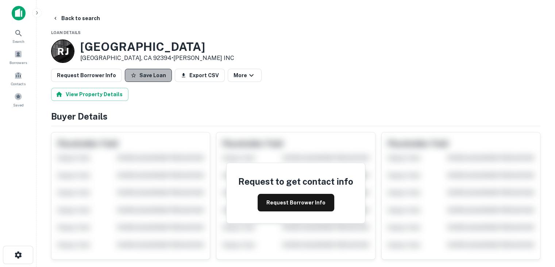
click at [146, 78] on button "Save Loan" at bounding box center [148, 75] width 47 height 13
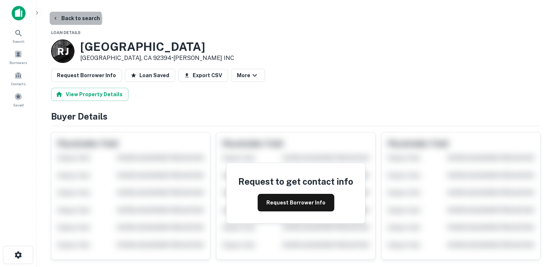
click at [75, 19] on button "Back to search" at bounding box center [76, 18] width 53 height 13
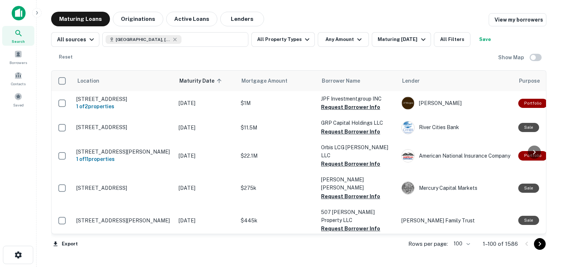
click at [541, 244] on icon "Go to next page" at bounding box center [539, 243] width 9 height 9
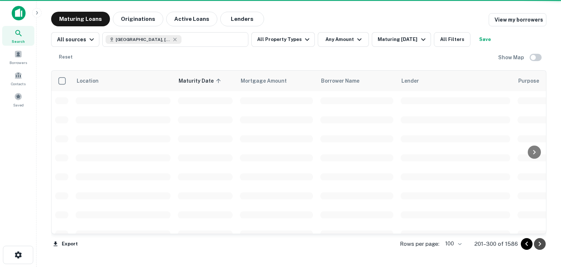
click at [541, 244] on icon "Go to next page" at bounding box center [539, 243] width 9 height 9
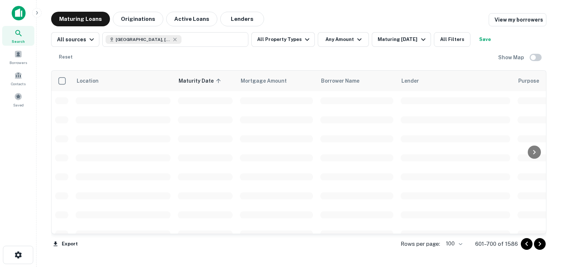
click at [541, 244] on icon "Go to next page" at bounding box center [539, 243] width 9 height 9
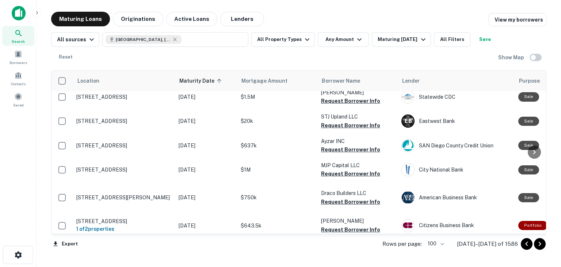
scroll to position [329, 0]
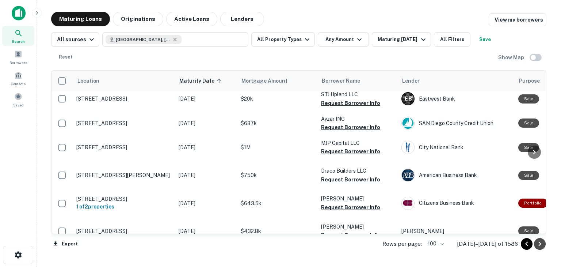
click at [540, 245] on icon "Go to next page" at bounding box center [539, 243] width 9 height 9
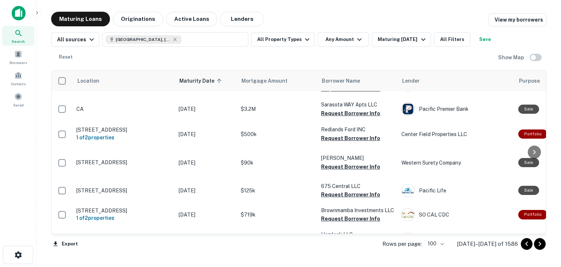
scroll to position [548, 0]
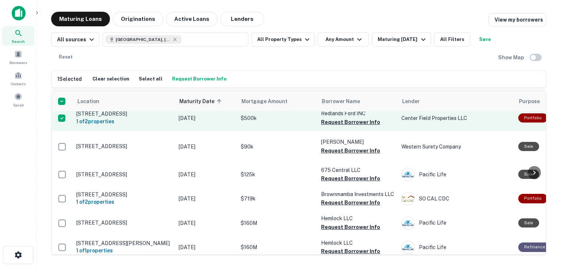
click at [112, 117] on p "[STREET_ADDRESS]" at bounding box center [123, 113] width 95 height 7
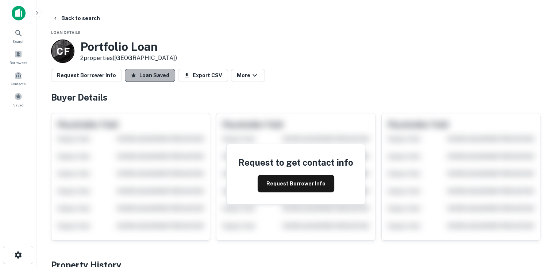
click at [149, 76] on button "Loan Saved" at bounding box center [150, 75] width 50 height 13
click at [149, 76] on button "Save Loan" at bounding box center [148, 75] width 47 height 13
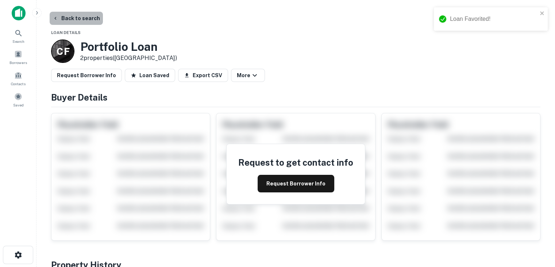
click at [82, 19] on button "Back to search" at bounding box center [76, 18] width 53 height 13
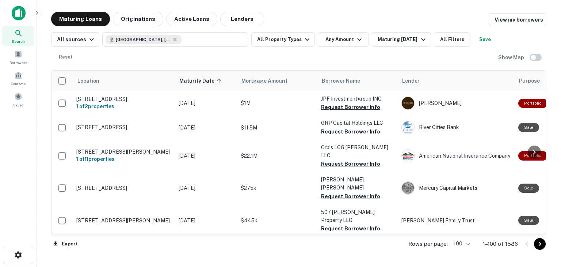
click at [539, 243] on icon "Go to next page" at bounding box center [539, 243] width 9 height 9
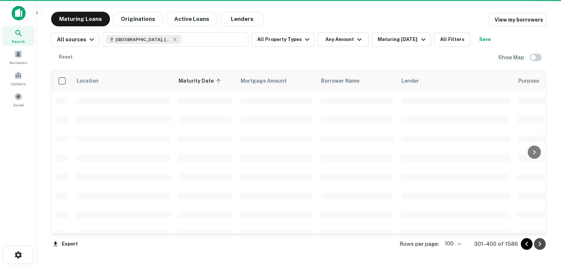
click at [539, 243] on icon "Go to next page" at bounding box center [539, 243] width 9 height 9
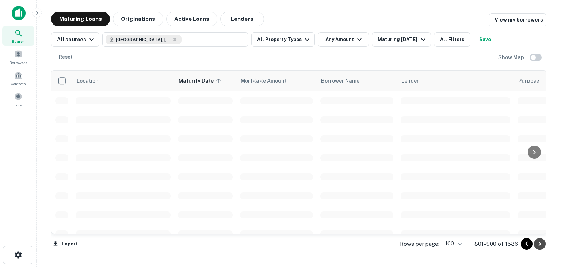
click at [539, 243] on icon "Go to next page" at bounding box center [539, 243] width 9 height 9
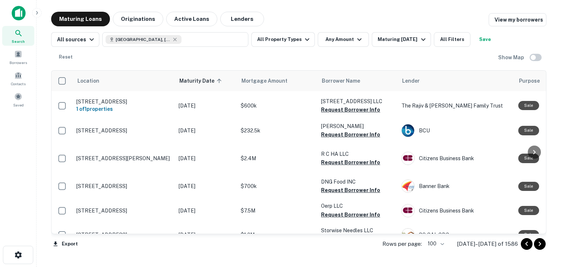
scroll to position [2483, 0]
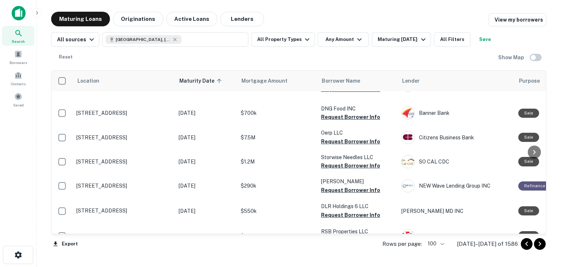
click at [539, 244] on icon "Go to next page" at bounding box center [539, 243] width 9 height 9
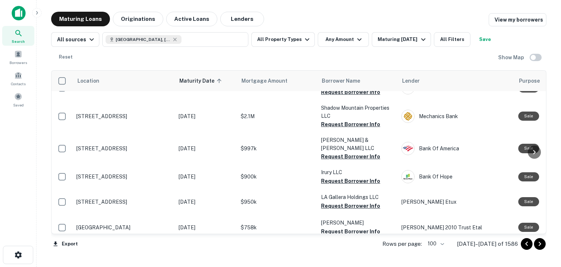
scroll to position [584, 0]
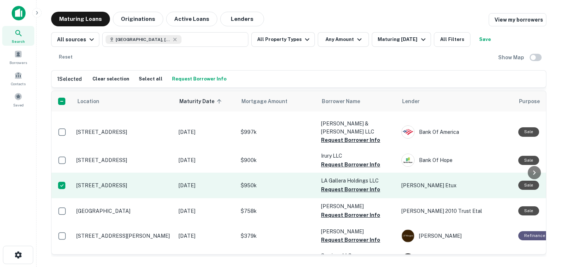
click at [97, 188] on p "16303 Main St Hesperia, CA 92345" at bounding box center [123, 185] width 95 height 7
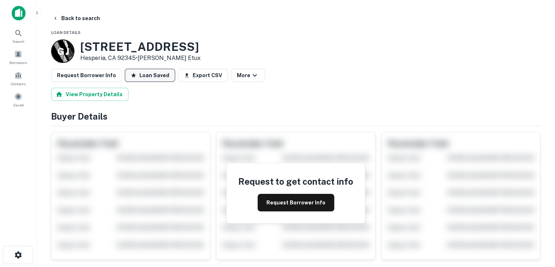
click at [139, 77] on button "Loan Saved" at bounding box center [150, 75] width 50 height 13
click at [139, 77] on button "Save Loan" at bounding box center [148, 75] width 47 height 13
click at [84, 18] on button "Back to search" at bounding box center [76, 18] width 53 height 13
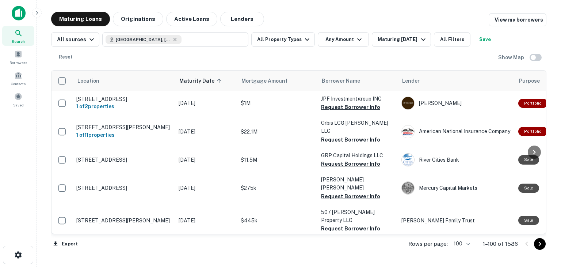
click at [539, 244] on icon "Go to next page" at bounding box center [540, 243] width 3 height 4
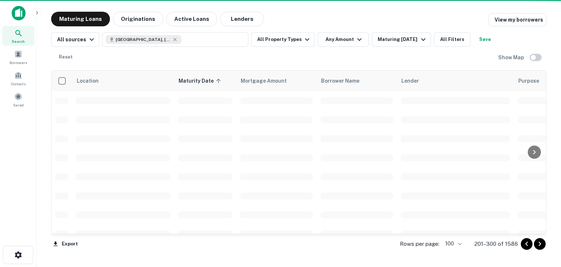
click at [539, 244] on icon "Go to next page" at bounding box center [540, 243] width 3 height 4
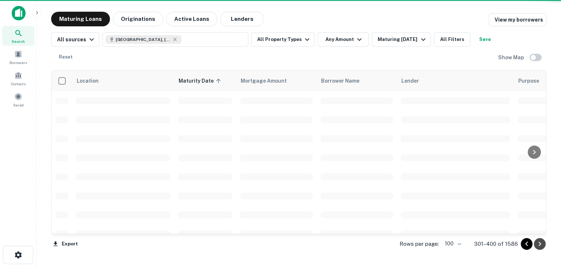
click at [539, 244] on icon "Go to next page" at bounding box center [540, 243] width 3 height 4
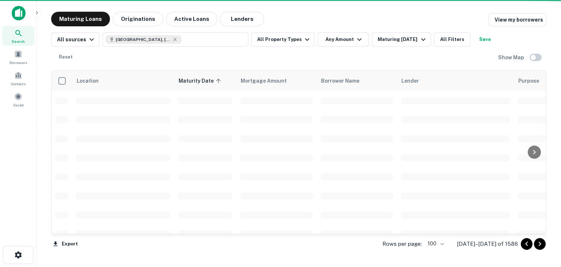
click at [539, 244] on icon "Go to next page" at bounding box center [540, 243] width 3 height 4
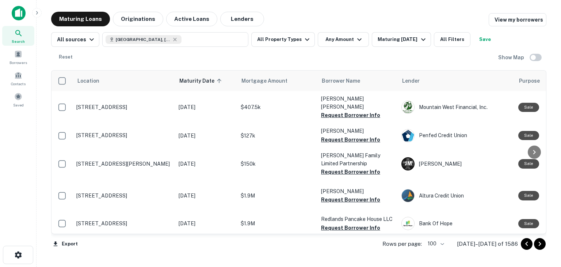
scroll to position [840, 0]
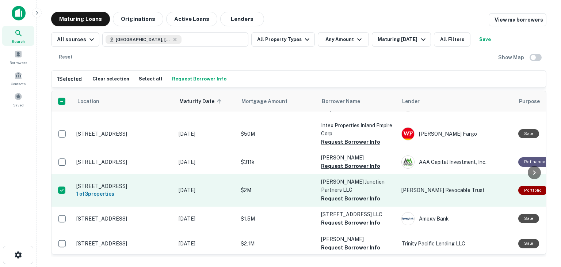
click at [119, 183] on p "6158 E State Highway 58 Boron, CA 93516" at bounding box center [123, 186] width 95 height 7
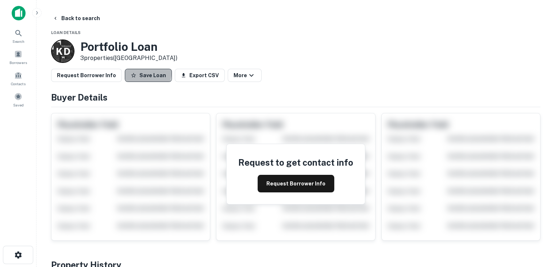
click at [140, 73] on button "Save Loan" at bounding box center [148, 75] width 47 height 13
click at [76, 16] on button "Back to search" at bounding box center [76, 18] width 53 height 13
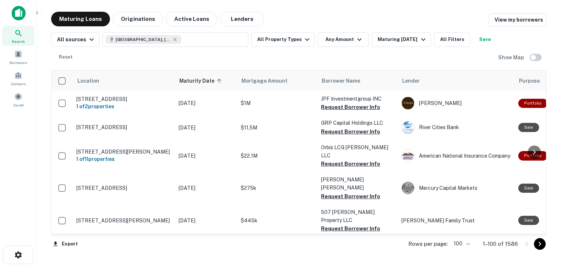
click at [540, 244] on icon "Go to next page" at bounding box center [540, 243] width 3 height 4
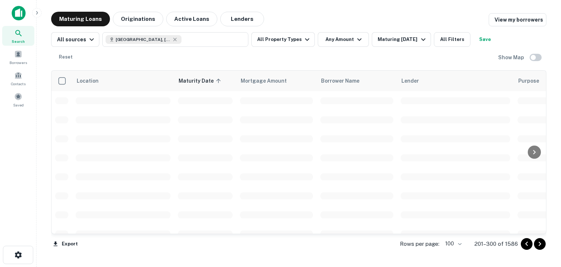
click at [540, 244] on icon "Go to next page" at bounding box center [540, 243] width 3 height 4
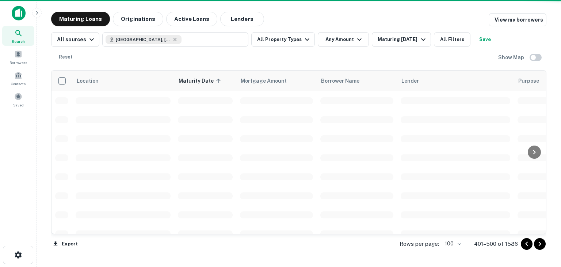
click at [540, 244] on icon "Go to next page" at bounding box center [540, 243] width 3 height 4
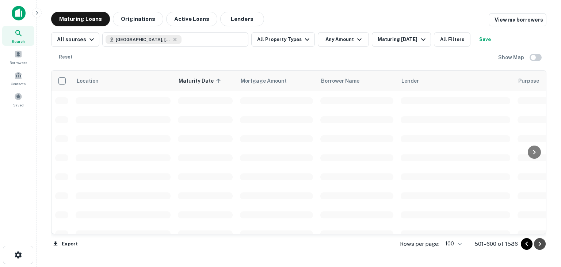
click at [540, 244] on icon "Go to next page" at bounding box center [540, 243] width 3 height 4
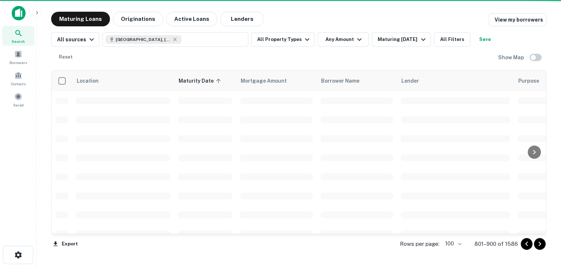
click at [539, 244] on icon "Go to next page" at bounding box center [539, 243] width 9 height 9
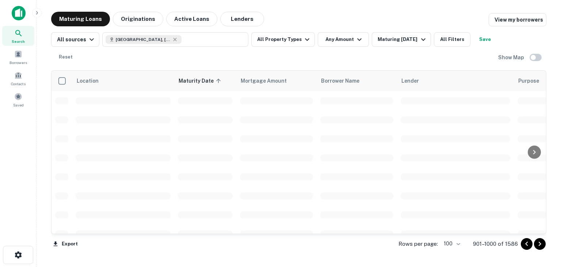
click at [541, 244] on icon "Go to next page" at bounding box center [539, 243] width 9 height 9
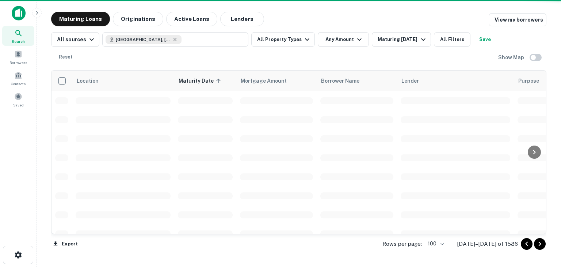
click at [539, 244] on icon "Go to next page" at bounding box center [540, 243] width 3 height 4
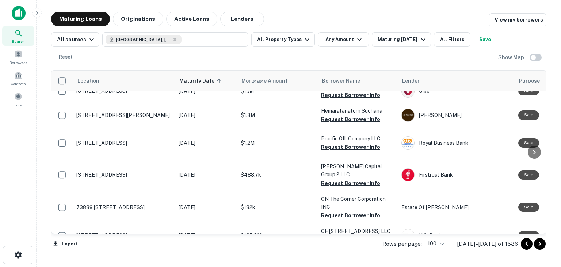
scroll to position [110, 0]
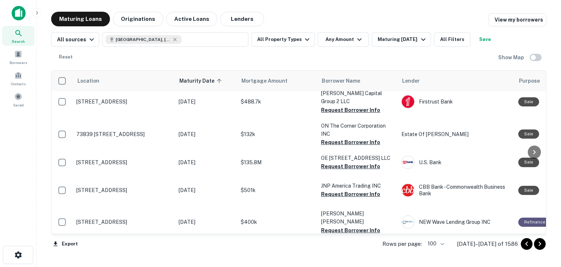
click at [539, 244] on icon "Go to next page" at bounding box center [539, 243] width 9 height 9
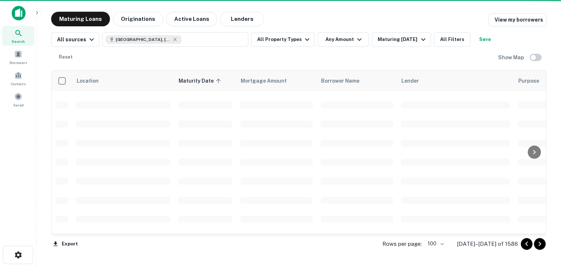
click at [539, 244] on icon "Go to next page" at bounding box center [539, 243] width 9 height 9
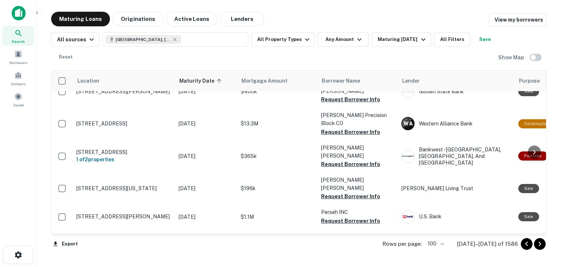
scroll to position [1168, 0]
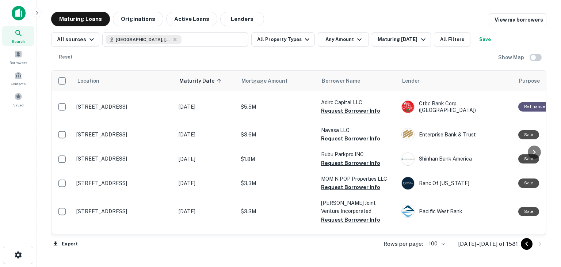
scroll to position [1298, 0]
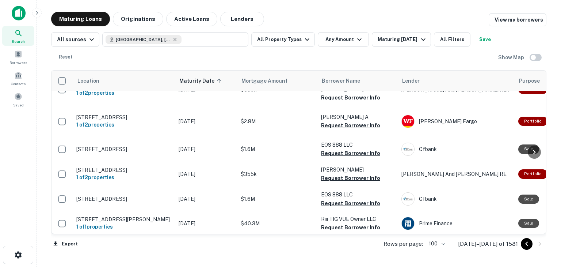
scroll to position [1682, 0]
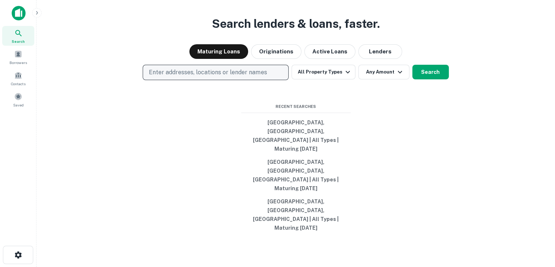
click at [258, 77] on p "Enter addresses, locations or lender names" at bounding box center [208, 72] width 118 height 9
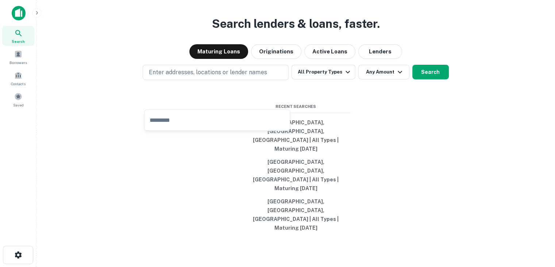
click at [255, 125] on input "text" at bounding box center [217, 120] width 145 height 20
click at [434, 79] on button "Search" at bounding box center [431, 72] width 37 height 15
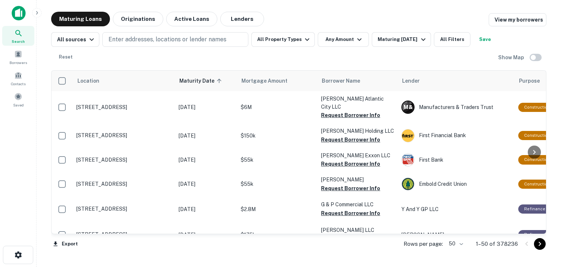
click at [24, 35] on div "Search" at bounding box center [18, 36] width 32 height 20
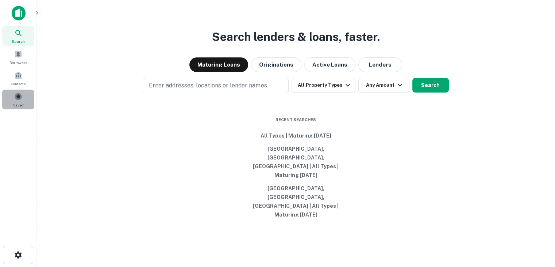
click at [17, 94] on span at bounding box center [18, 96] width 8 height 8
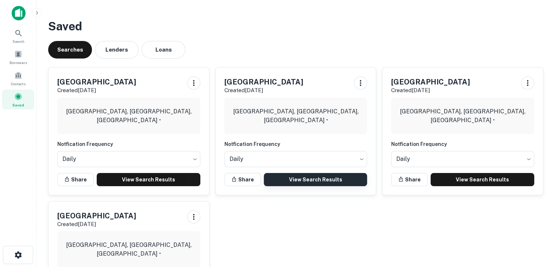
click at [306, 180] on link "View Search Results" at bounding box center [316, 179] width 104 height 13
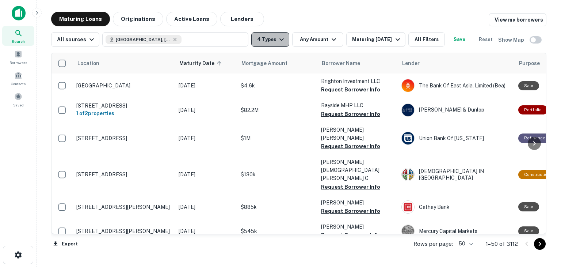
click at [279, 40] on icon "button" at bounding box center [281, 39] width 4 height 3
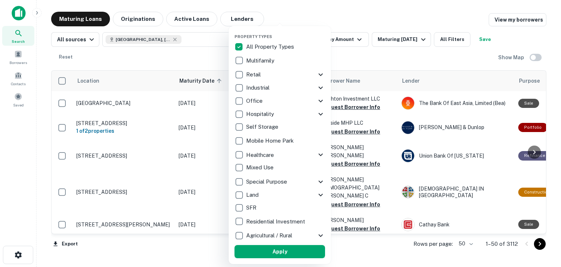
click at [294, 252] on button "Apply" at bounding box center [279, 251] width 91 height 13
